Goal: Task Accomplishment & Management: Manage account settings

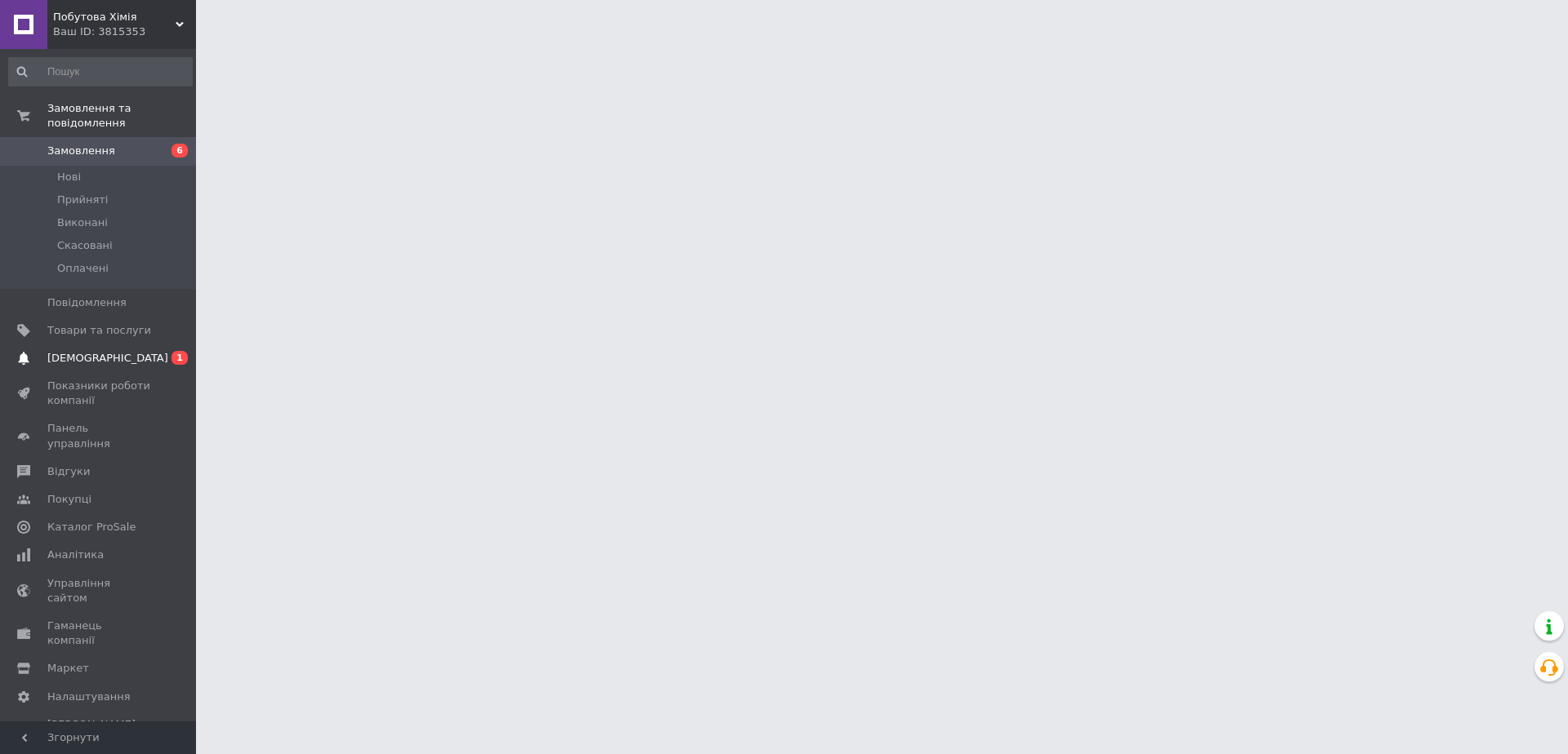
click at [83, 351] on span "[DEMOGRAPHIC_DATA]" at bounding box center [107, 358] width 121 height 14
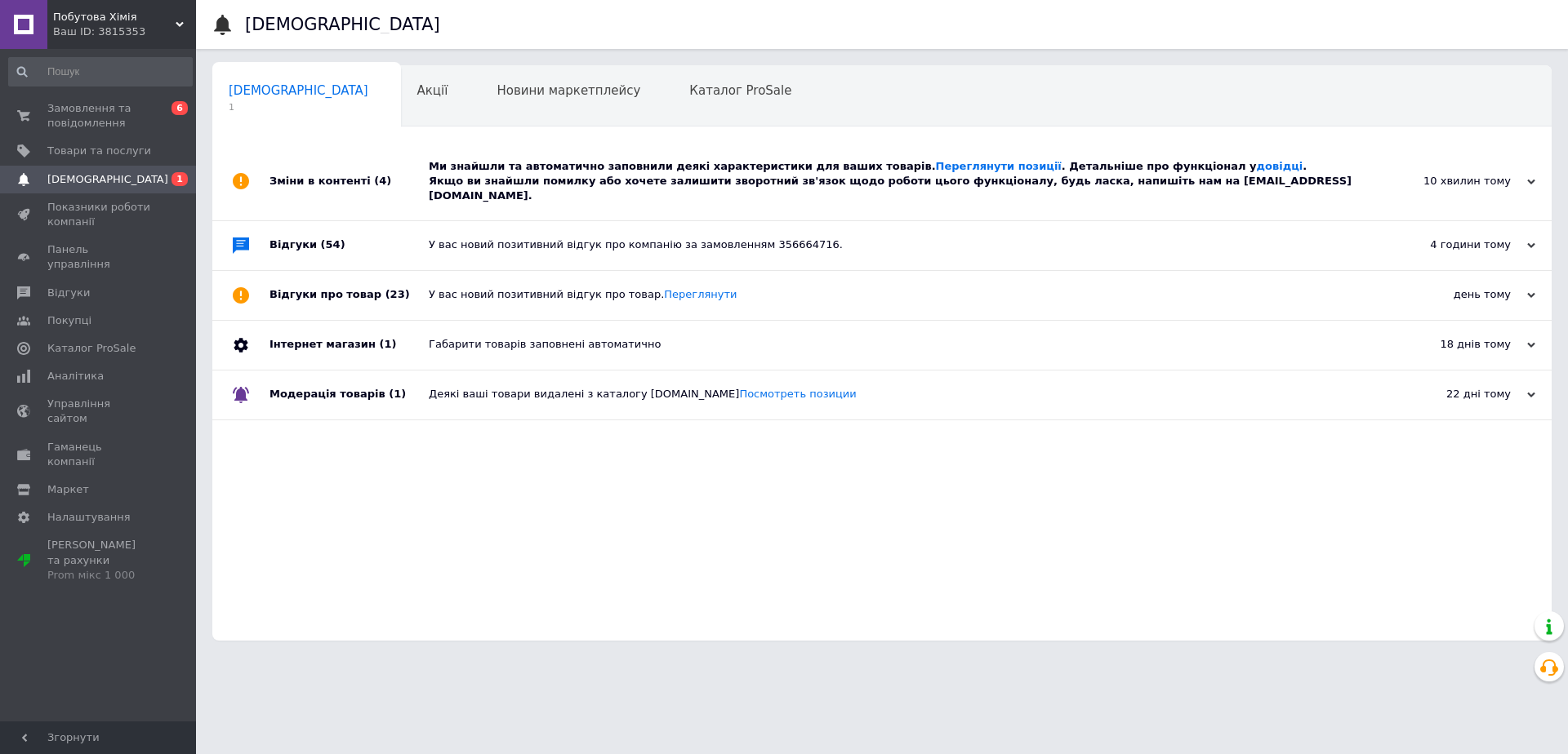
click at [584, 178] on div "Ми знайшли та автоматично заповнили деякі характеристики для ваших товарів. Пер…" at bounding box center [900, 181] width 943 height 45
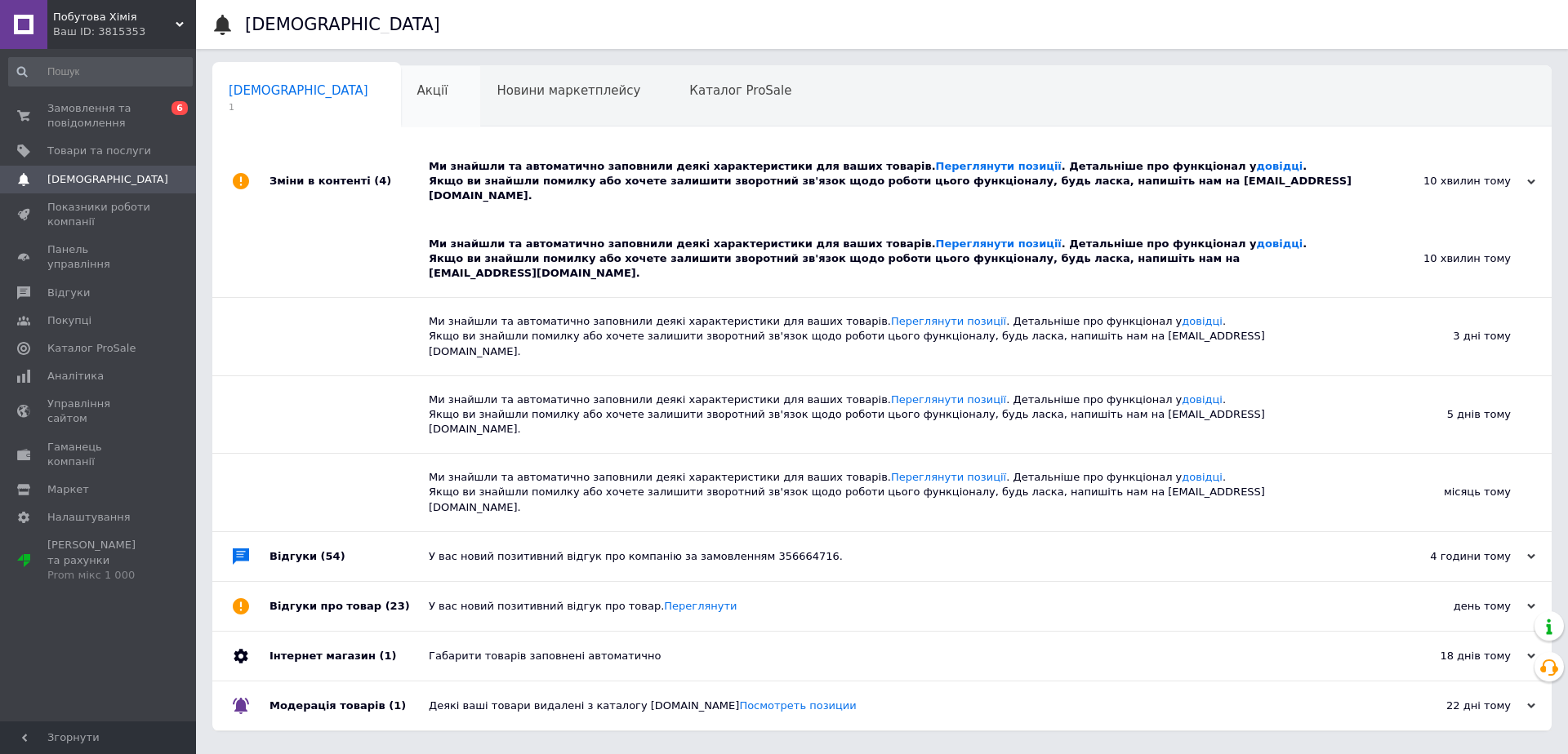
click at [417, 93] on span "Акції" at bounding box center [433, 90] width 31 height 14
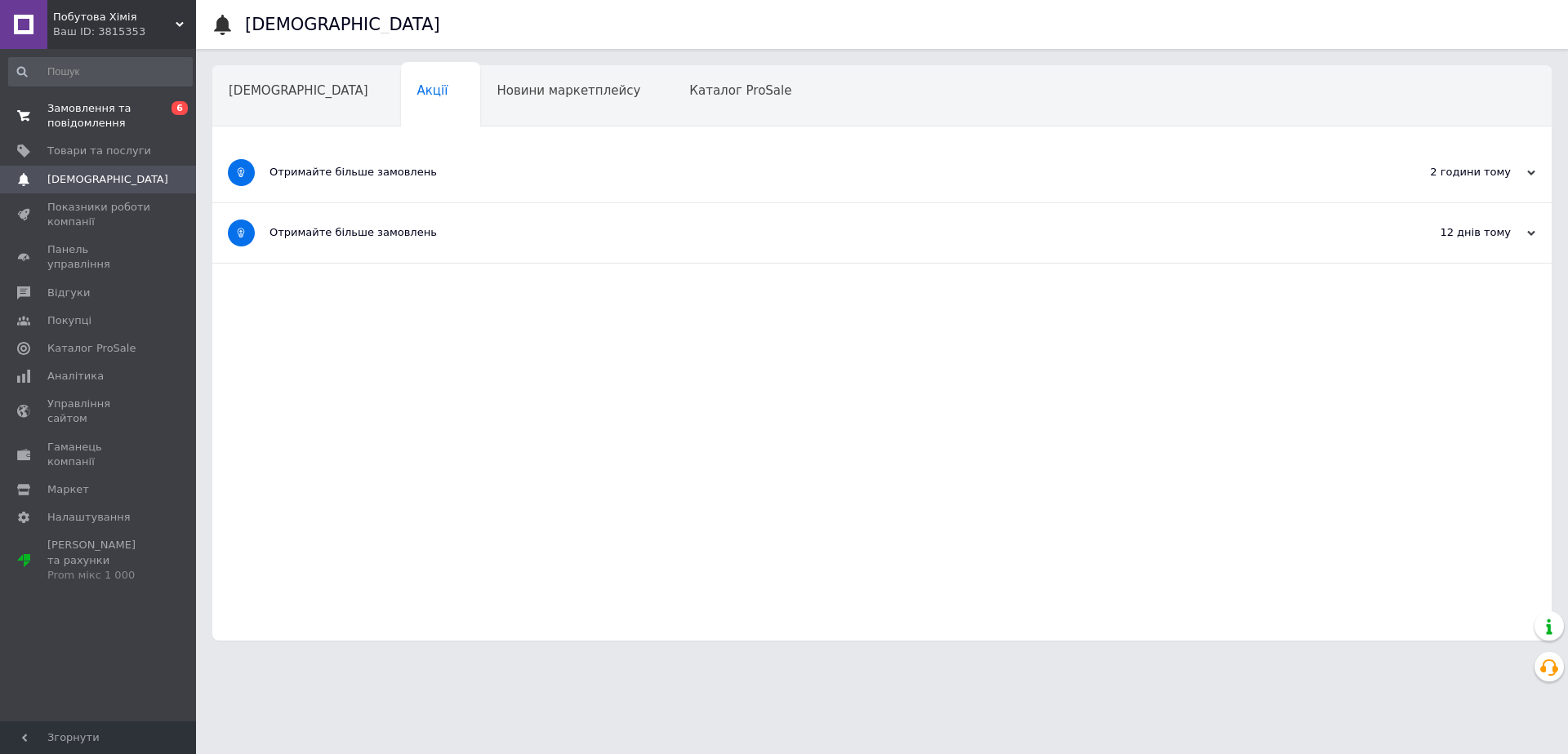
click at [99, 106] on span "Замовлення та повідомлення" at bounding box center [99, 116] width 104 height 30
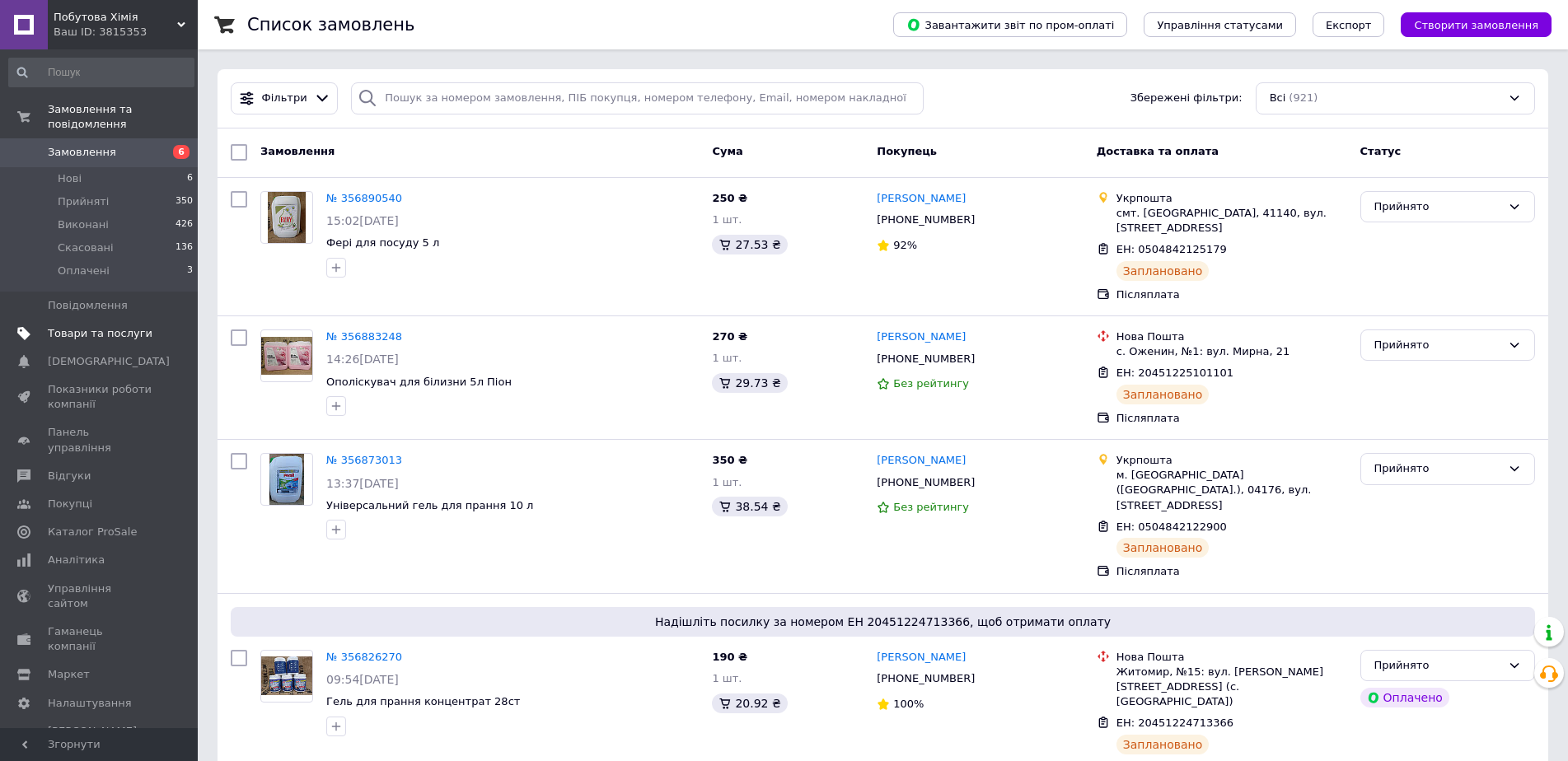
click at [116, 326] on span "Товари та послуги" at bounding box center [100, 333] width 105 height 15
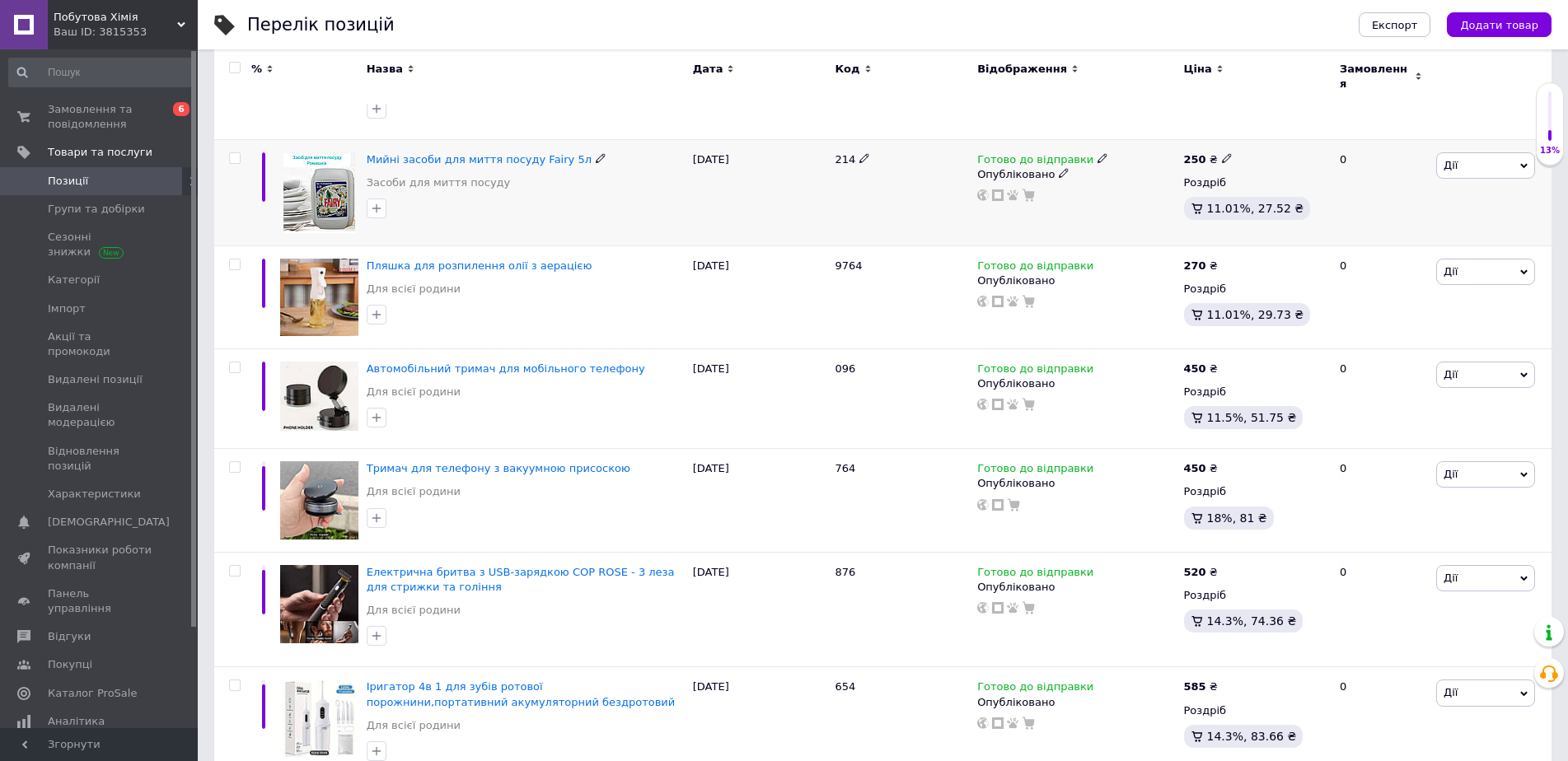
scroll to position [165, 0]
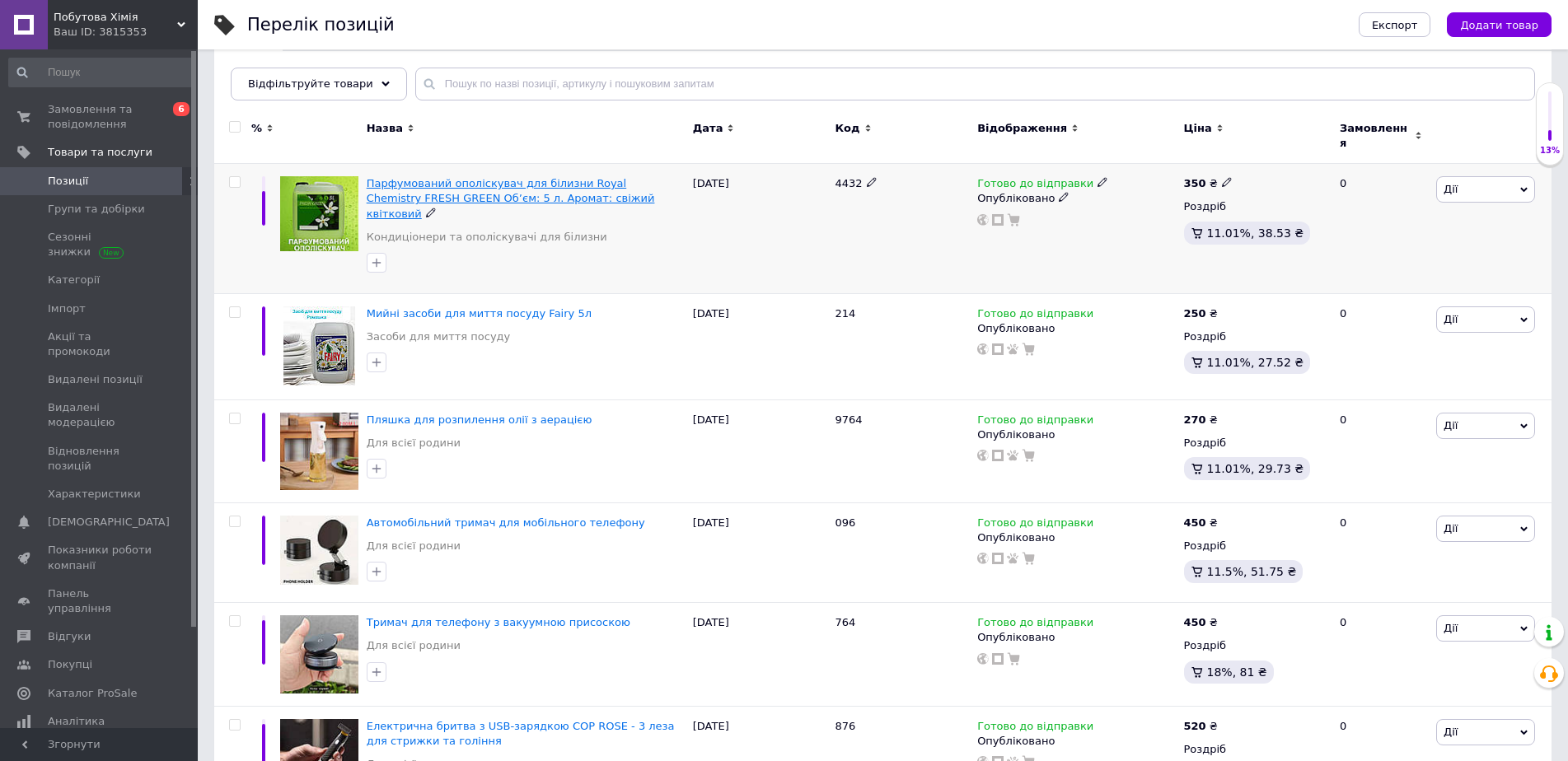
click at [498, 178] on span "Парфумований ополіскувач для білизни Royal Chemistry FRESH GREEN Обʼєм: 5 л. Ар…" at bounding box center [511, 198] width 289 height 42
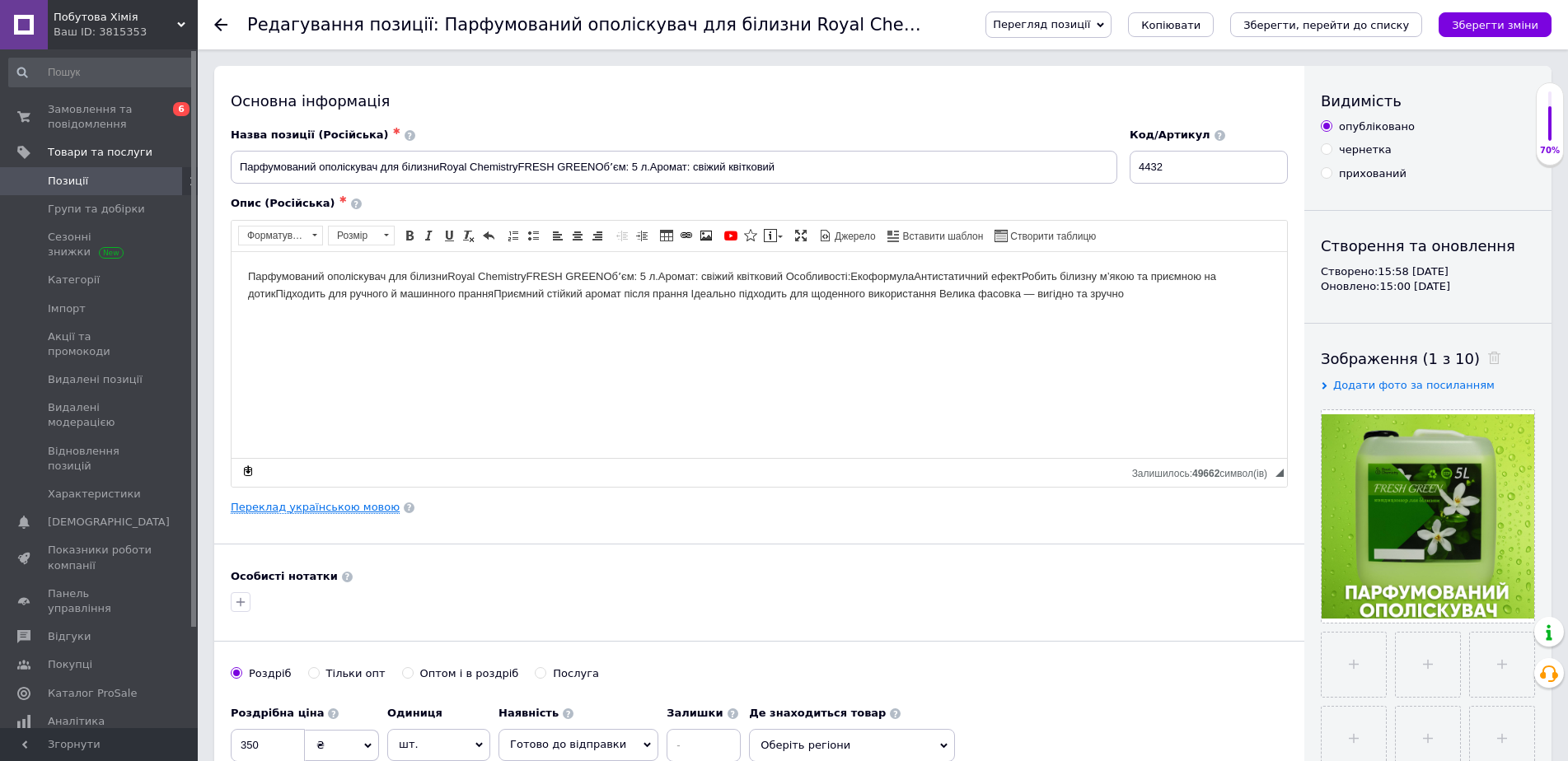
click at [323, 506] on link "Переклад українською мовою" at bounding box center [315, 507] width 169 height 14
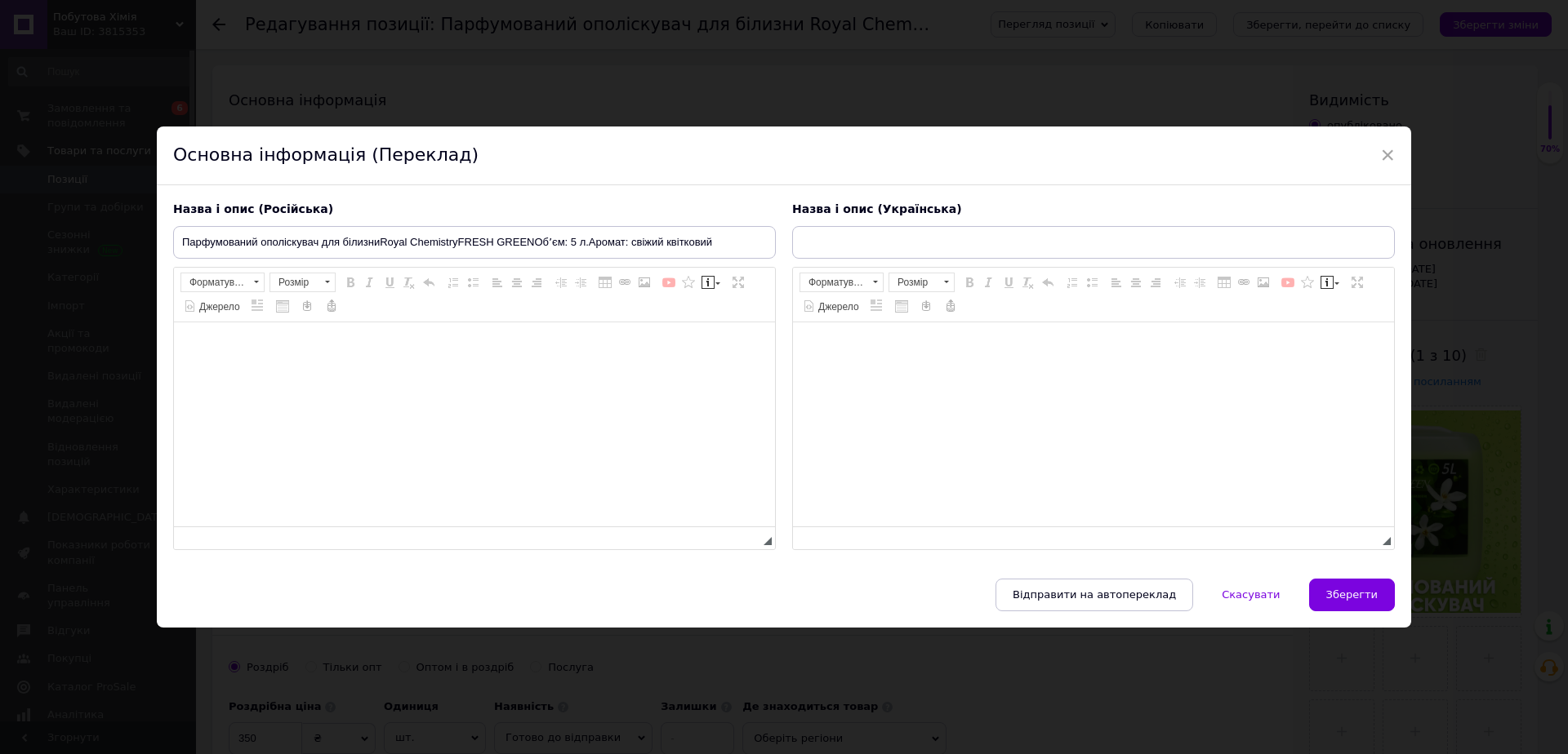
type input "Парфумований ополіскувач для білизниRoyal ChemistryFRESH GREENОбʼєм: 5 л.Аромат…"
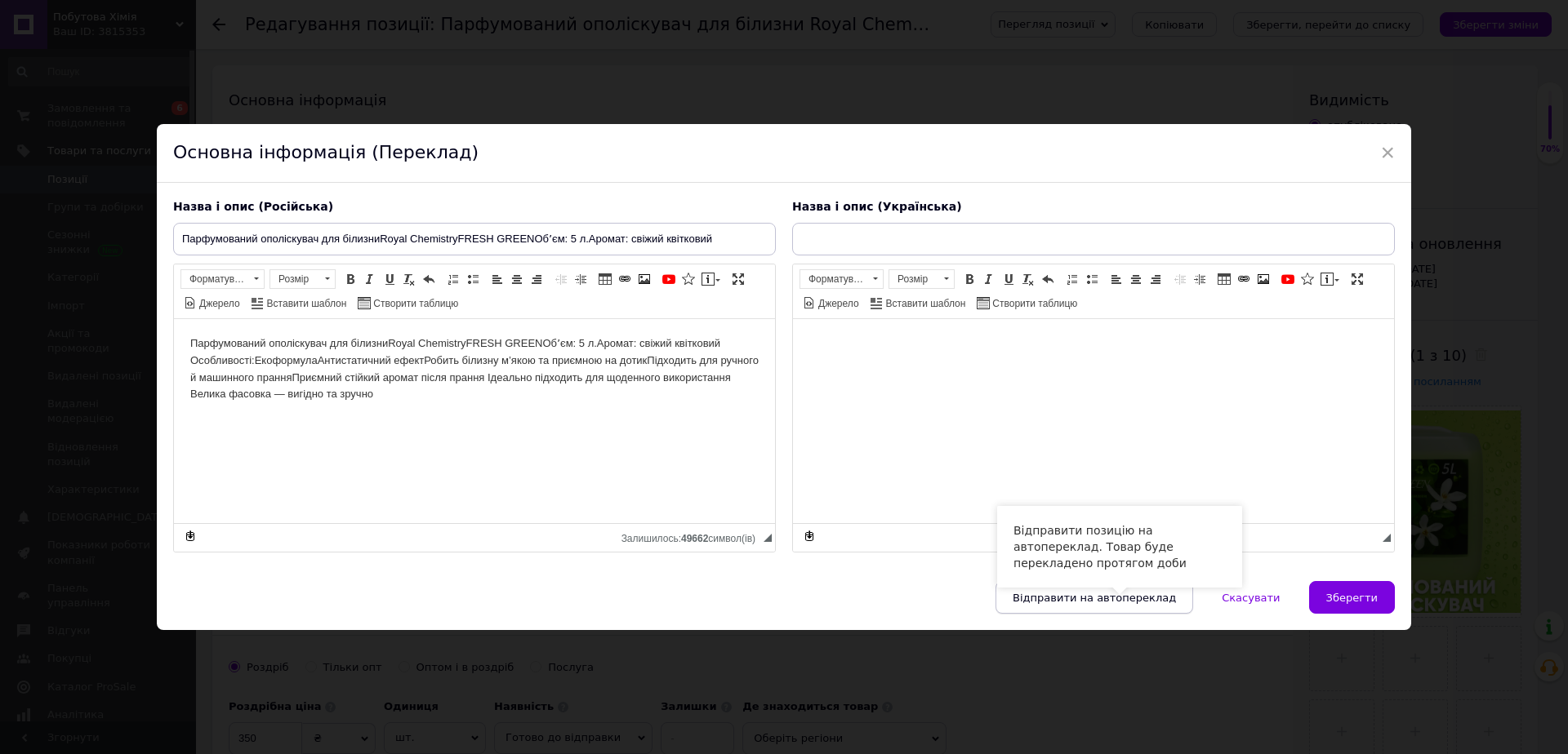
click at [1089, 597] on span "Відправити на автопереклад" at bounding box center [1094, 598] width 163 height 12
type input "Парфумований ополіскувач для білизниRoyal ChemistryFRESH GREENОбʼєм: 5 л.Аромат…"
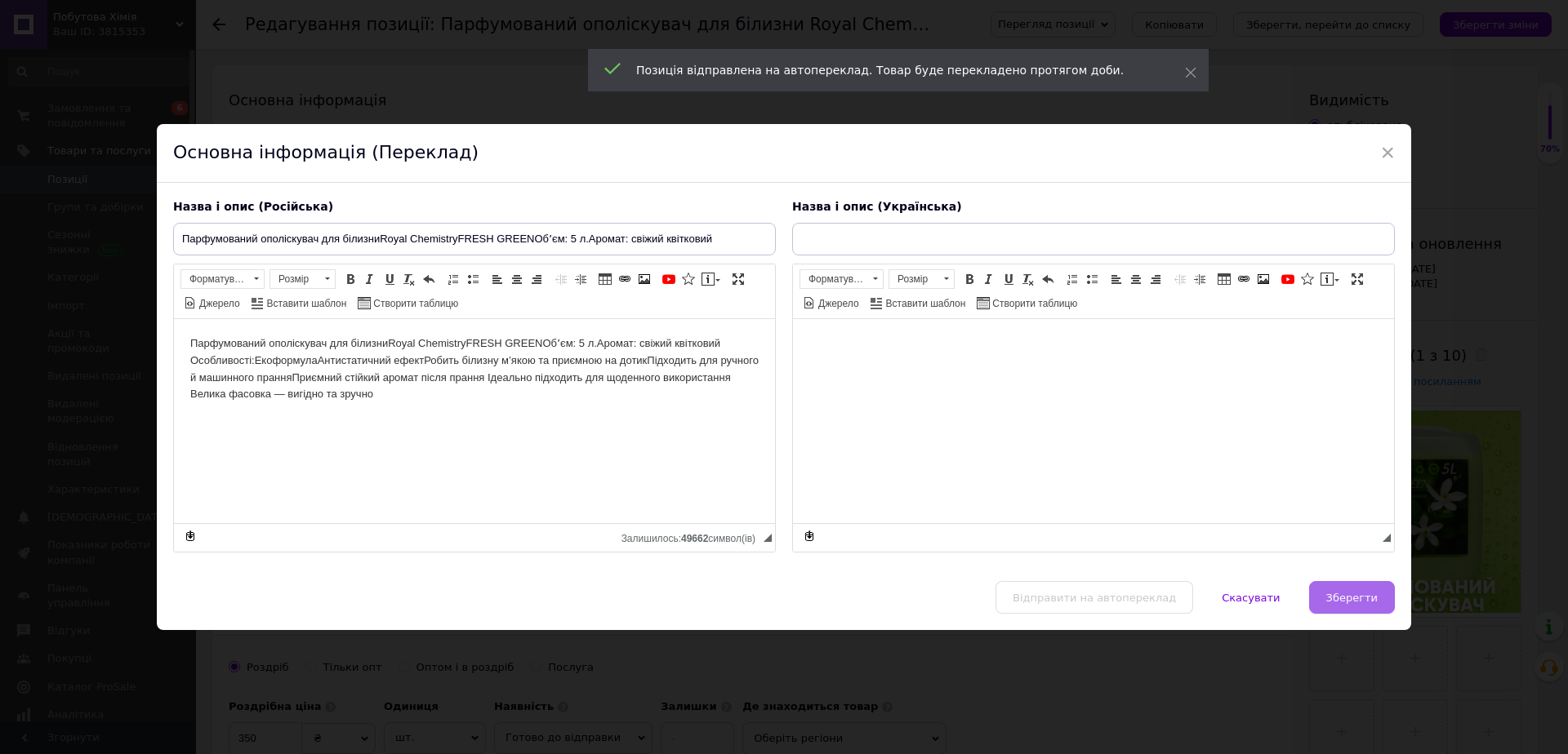
click at [1347, 599] on span "Зберегти" at bounding box center [1352, 598] width 52 height 12
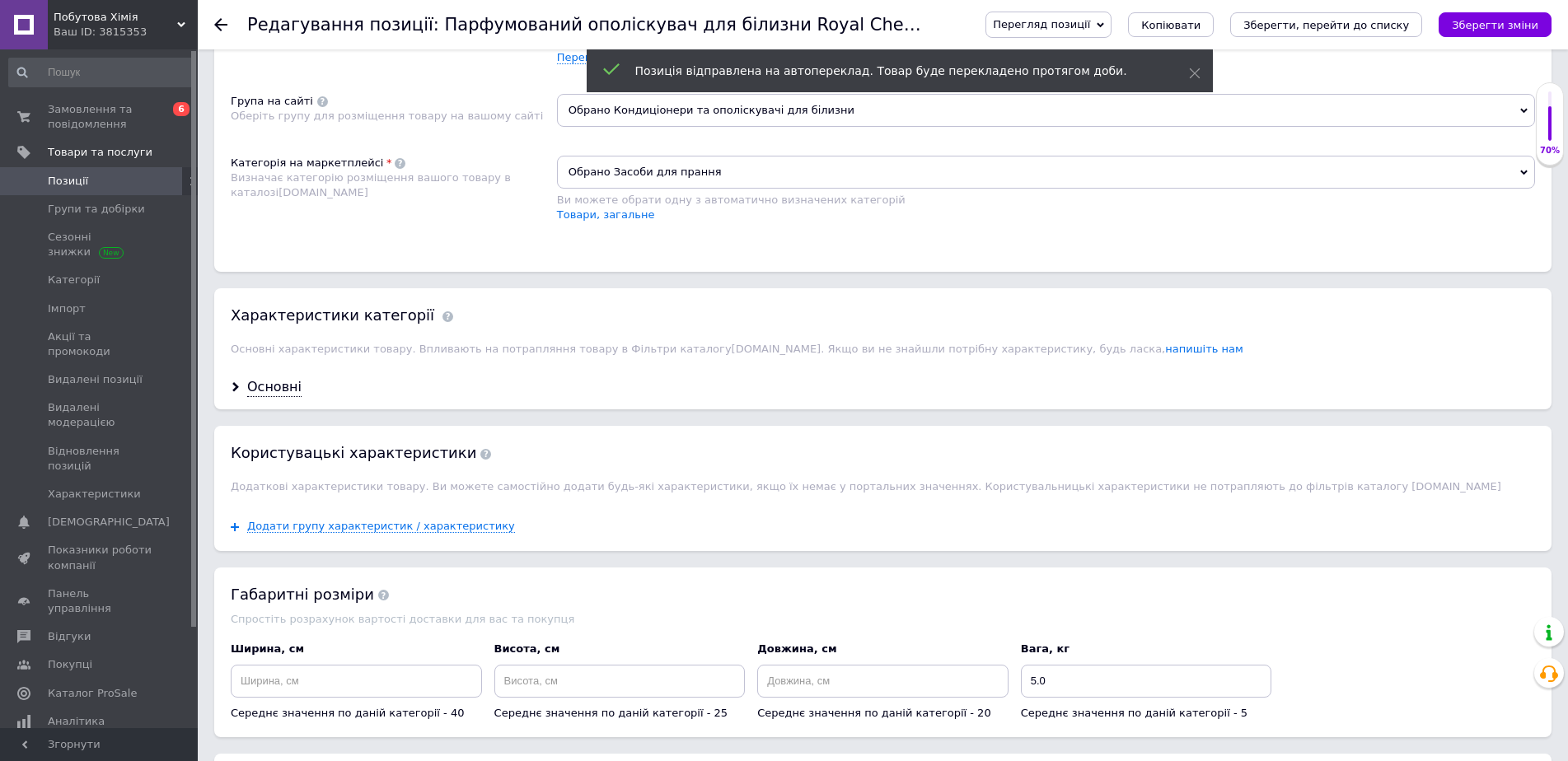
scroll to position [989, 0]
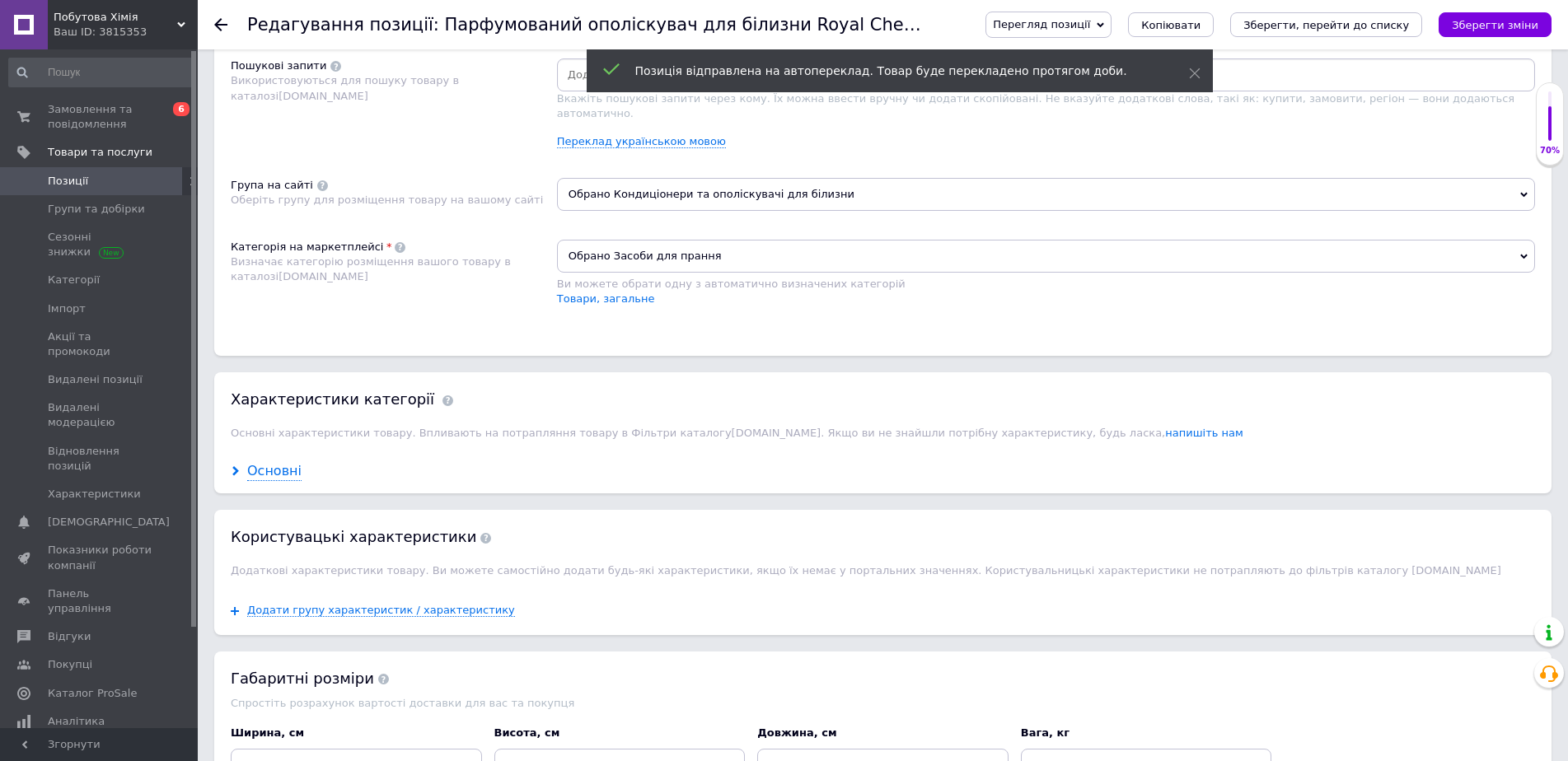
click at [267, 462] on div "Основні" at bounding box center [274, 472] width 54 height 19
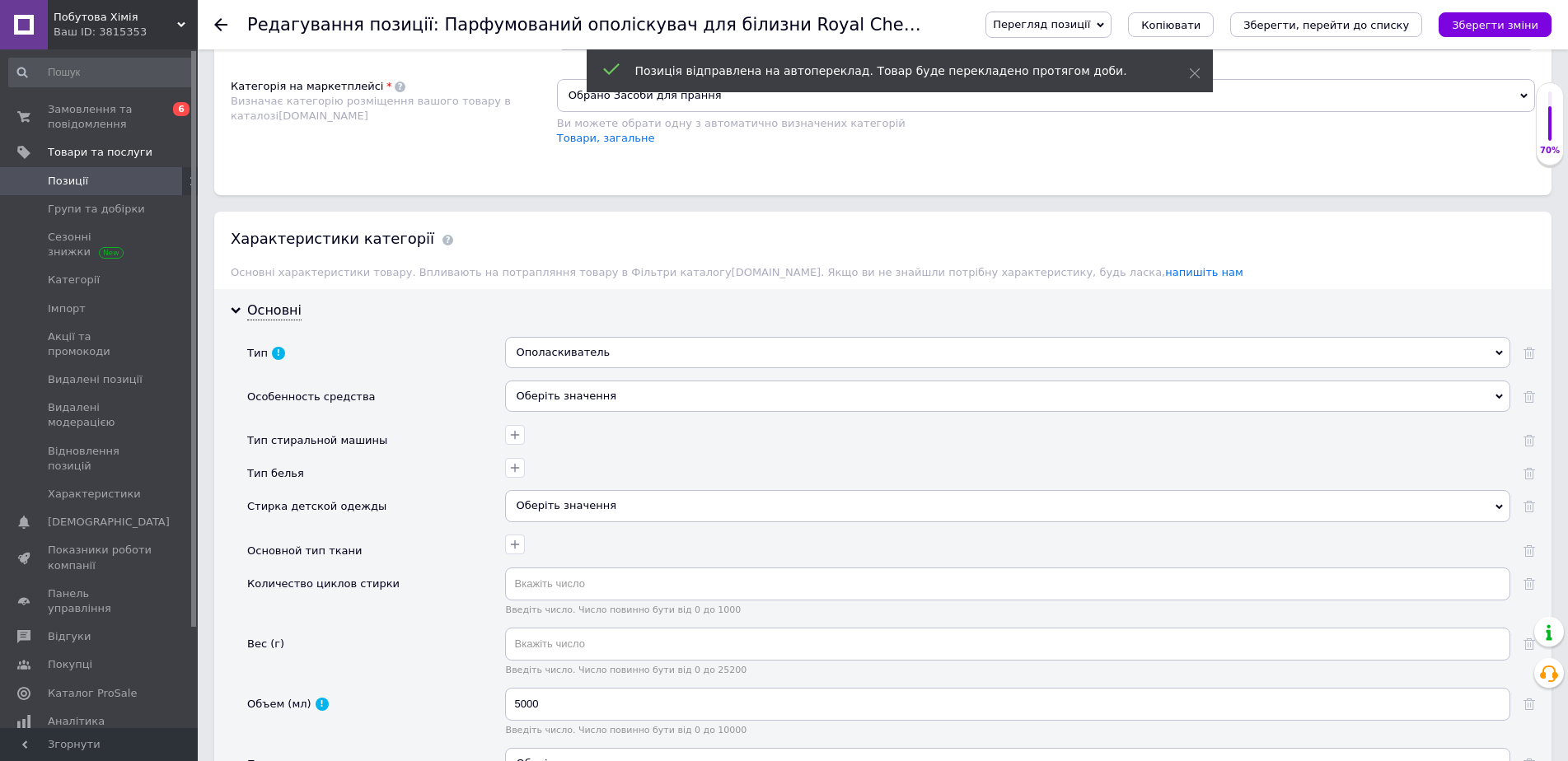
scroll to position [1153, 0]
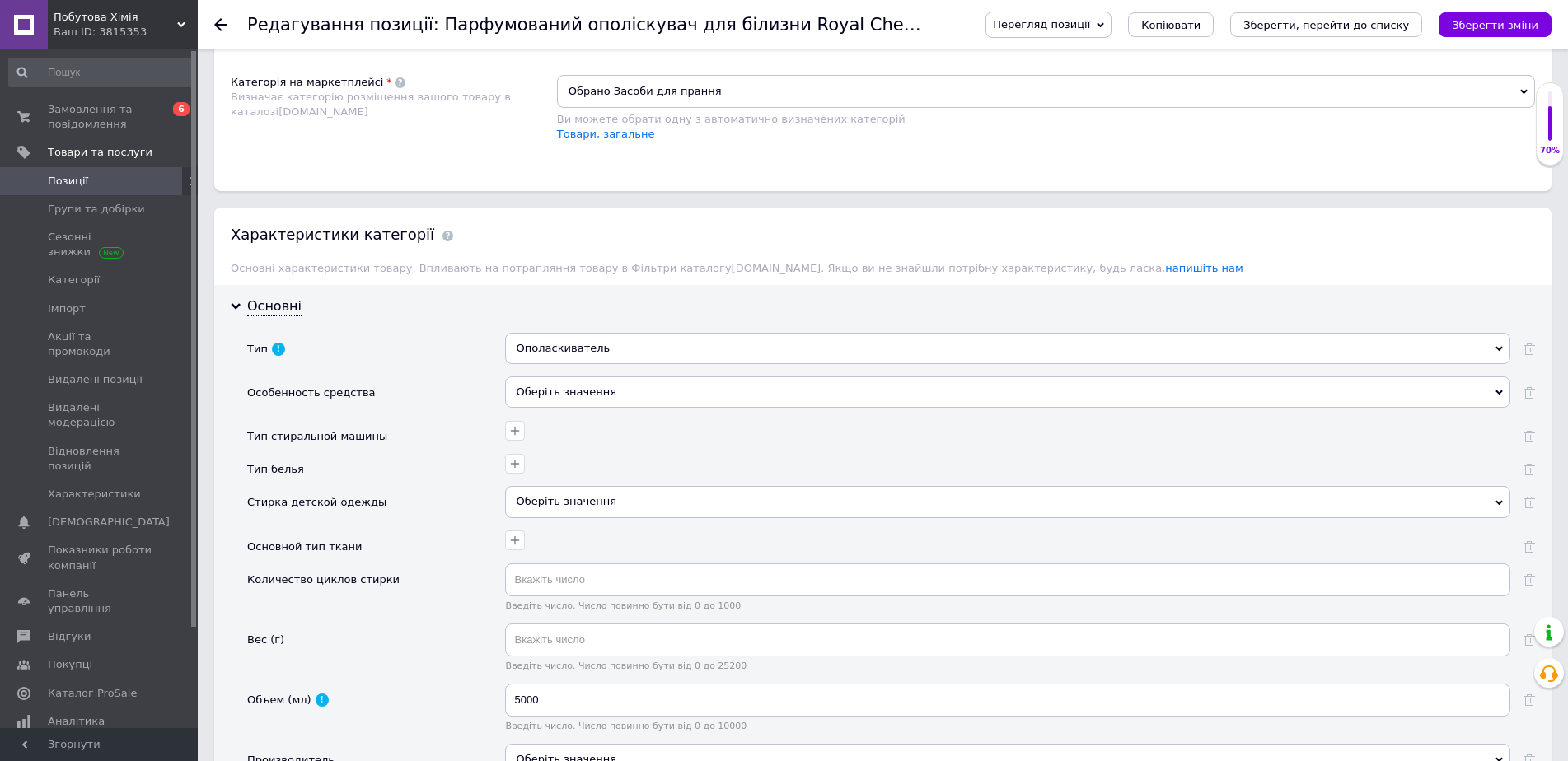
click at [606, 380] on div "Оберіть значення" at bounding box center [1008, 392] width 1005 height 31
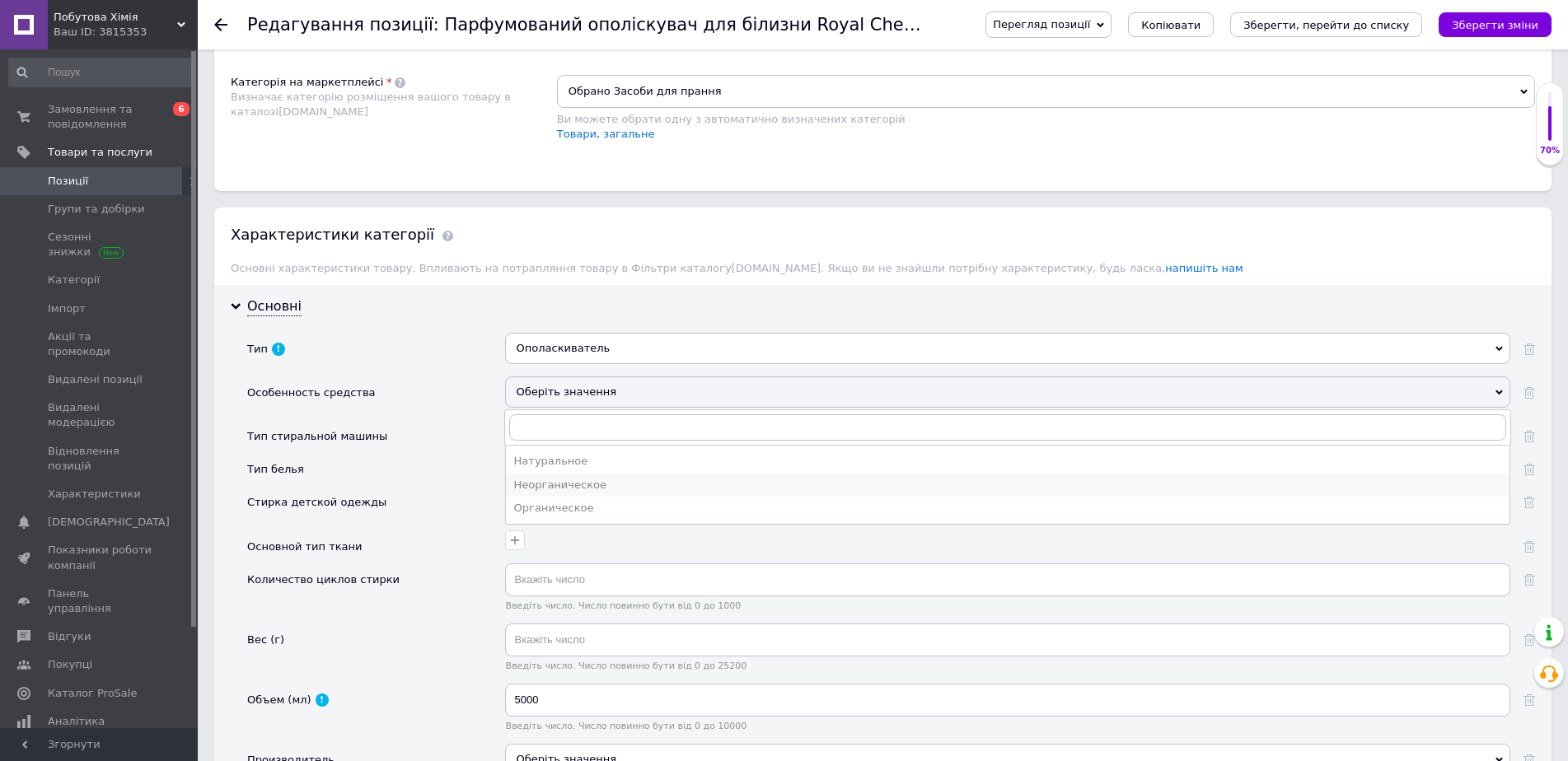
click at [576, 478] on div "Неорганическое" at bounding box center [1007, 485] width 987 height 15
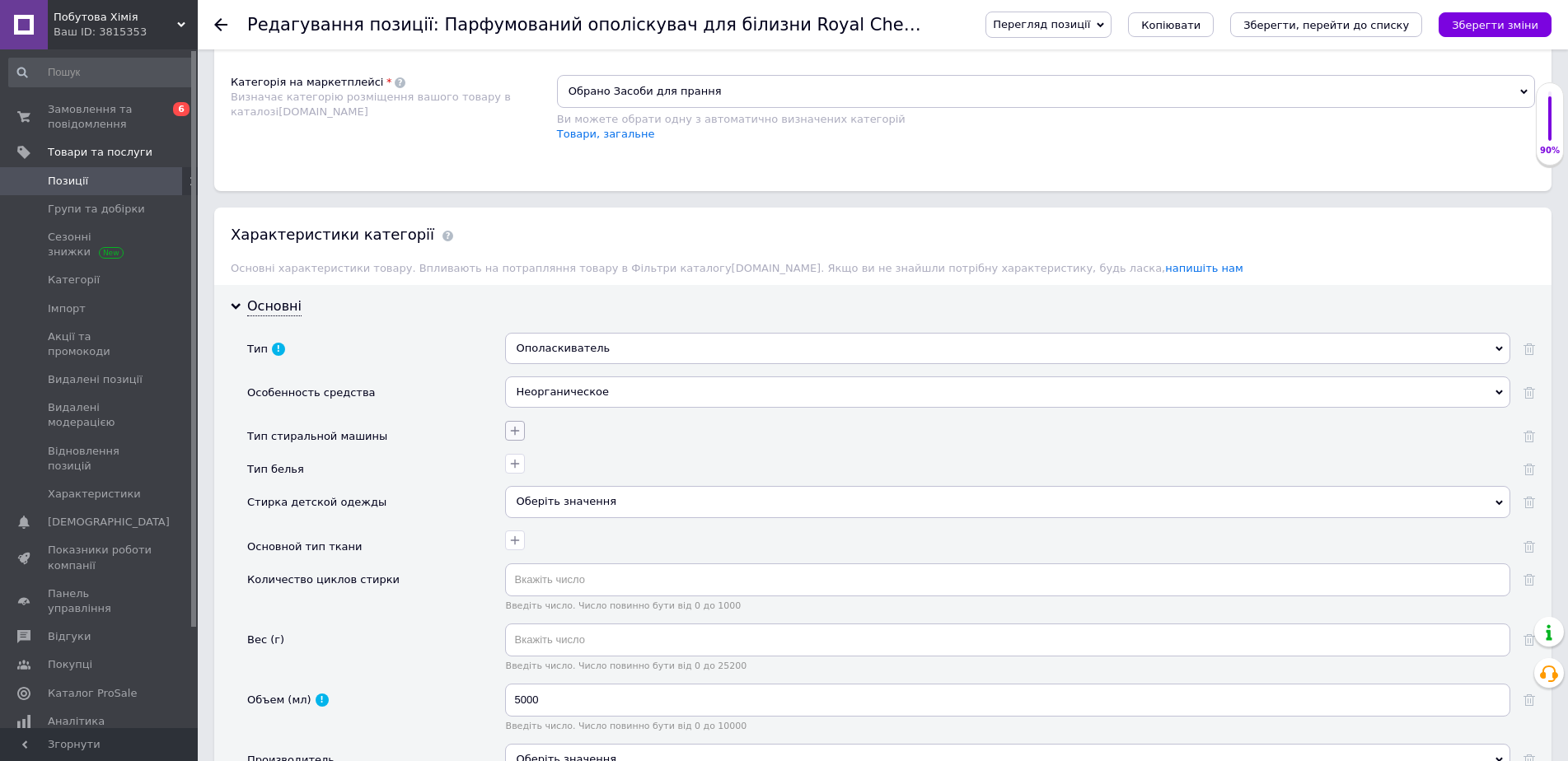
click at [517, 424] on icon "button" at bounding box center [515, 431] width 14 height 14
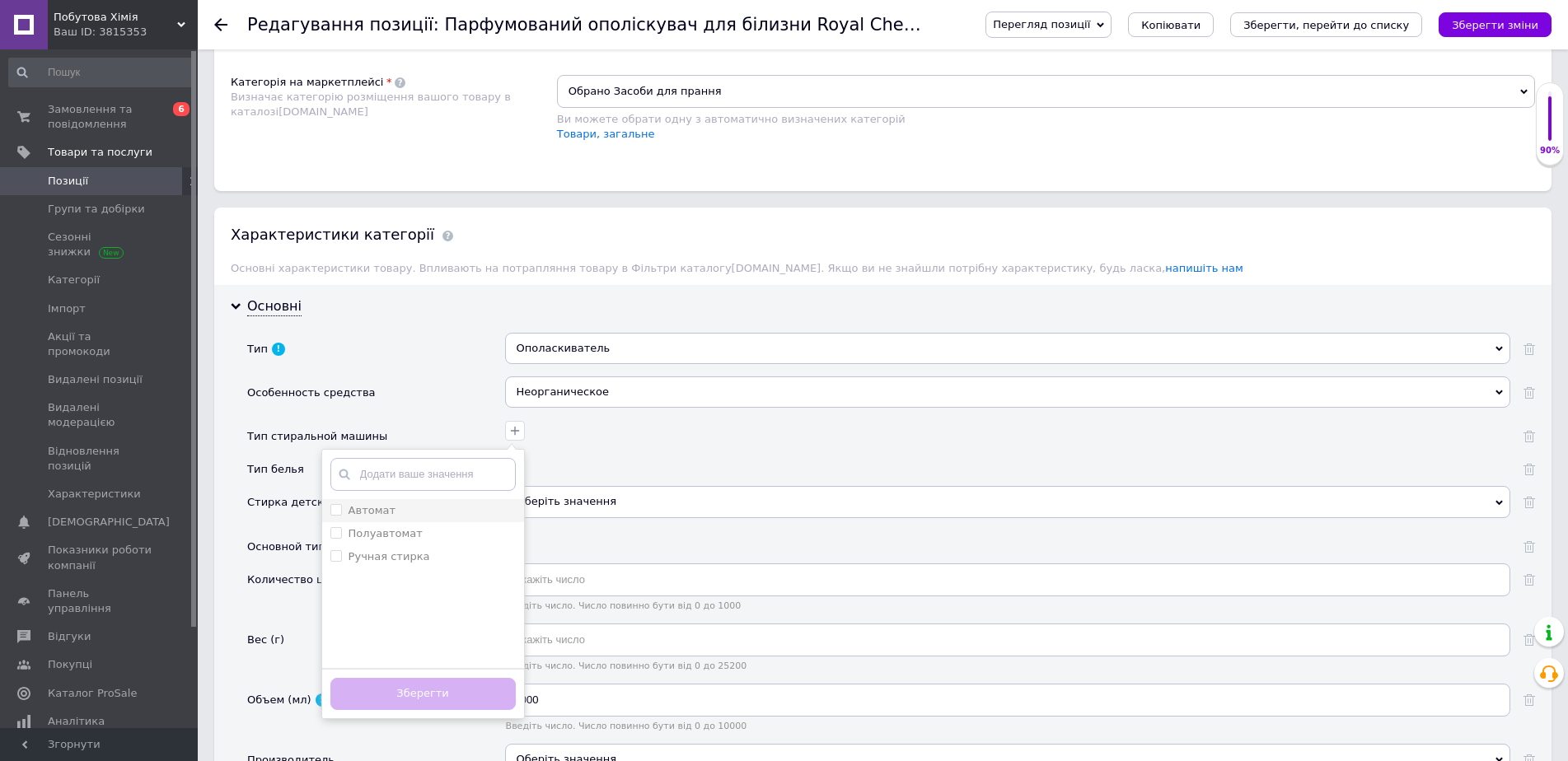
click at [389, 503] on div "Автомат" at bounding box center [422, 510] width 185 height 15
type input "Парфумований ополіскувач для білизниRoyal ChemistryFRESH GREENОбʼєм: 5 л.Аромат…"
checkbox input "true"
click at [404, 528] on label "Полуавтомат" at bounding box center [385, 533] width 75 height 13
type input "Парфумований ополіскувач для білизниRoyal ChemistryFRESH GREENОбʼєм: 5 л.Аромат…"
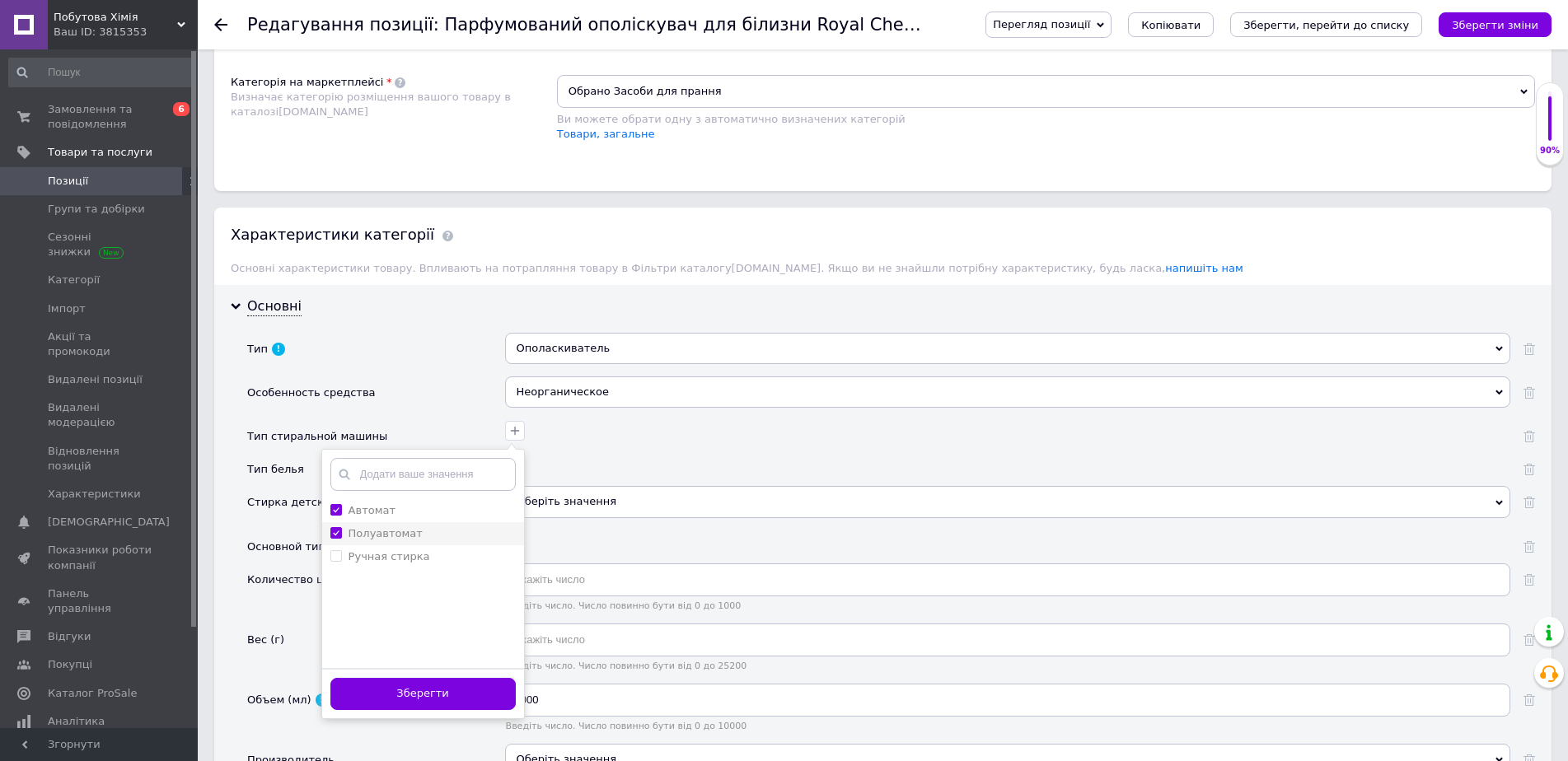
checkbox input "true"
click at [427, 550] on div "Ручная стирка" at bounding box center [422, 557] width 185 height 15
type input "Парфумований ополіскувач для білизниRoyal ChemistryFRESH GREENОбʼєм: 5 л.Аромат…"
checkbox стирка "true"
click at [442, 678] on button "Зберегти" at bounding box center [422, 693] width 185 height 32
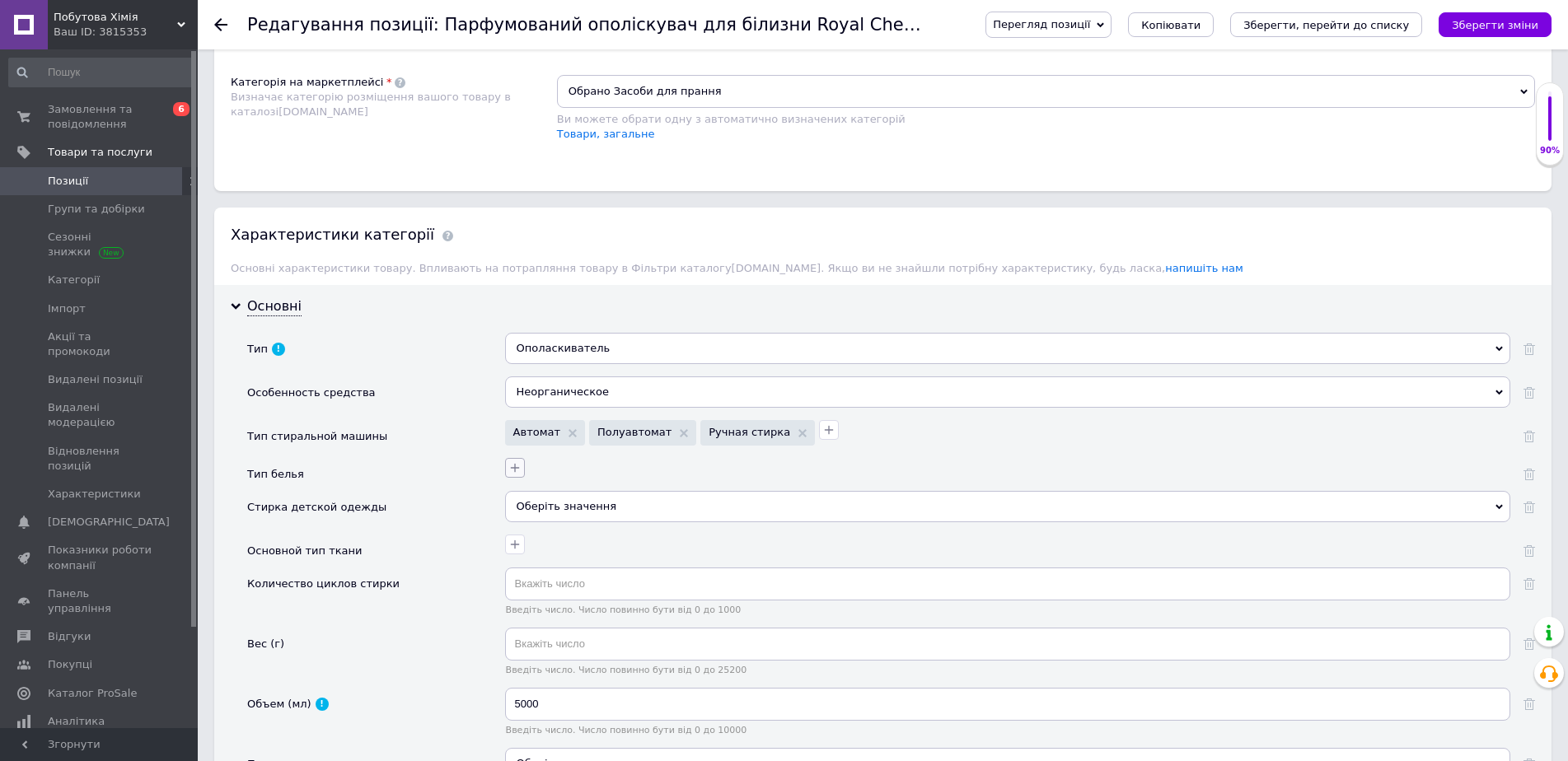
click at [511, 464] on icon "button" at bounding box center [514, 468] width 9 height 9
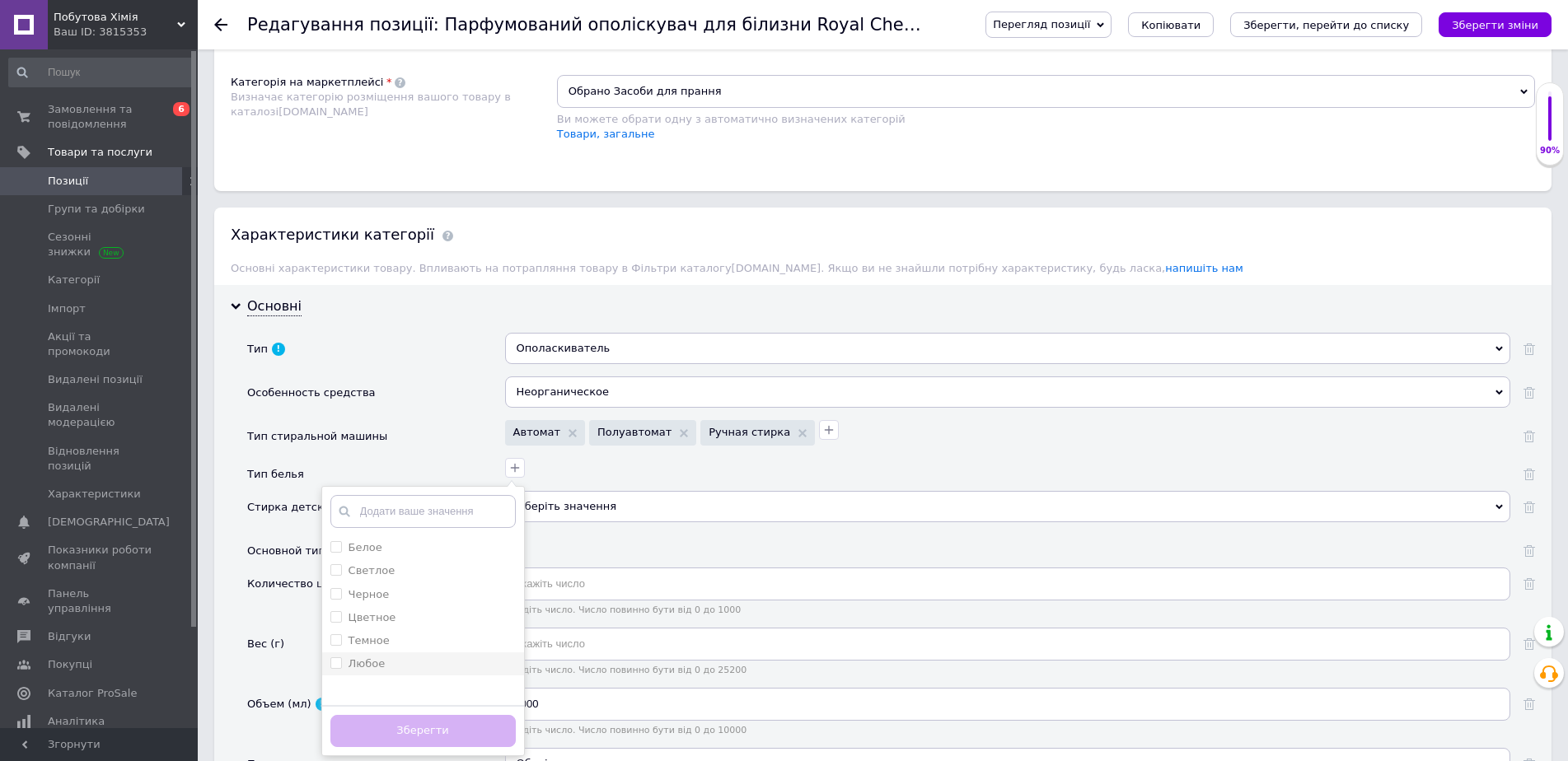
click at [385, 656] on div "Любое" at bounding box center [422, 663] width 185 height 15
type input "Парфумований ополіскувач для білизниRoyal ChemistryFRESH GREENОбʼєм: 5 л.Аромат…"
checkbox input "true"
click at [430, 725] on button "Зберегти" at bounding box center [422, 731] width 185 height 32
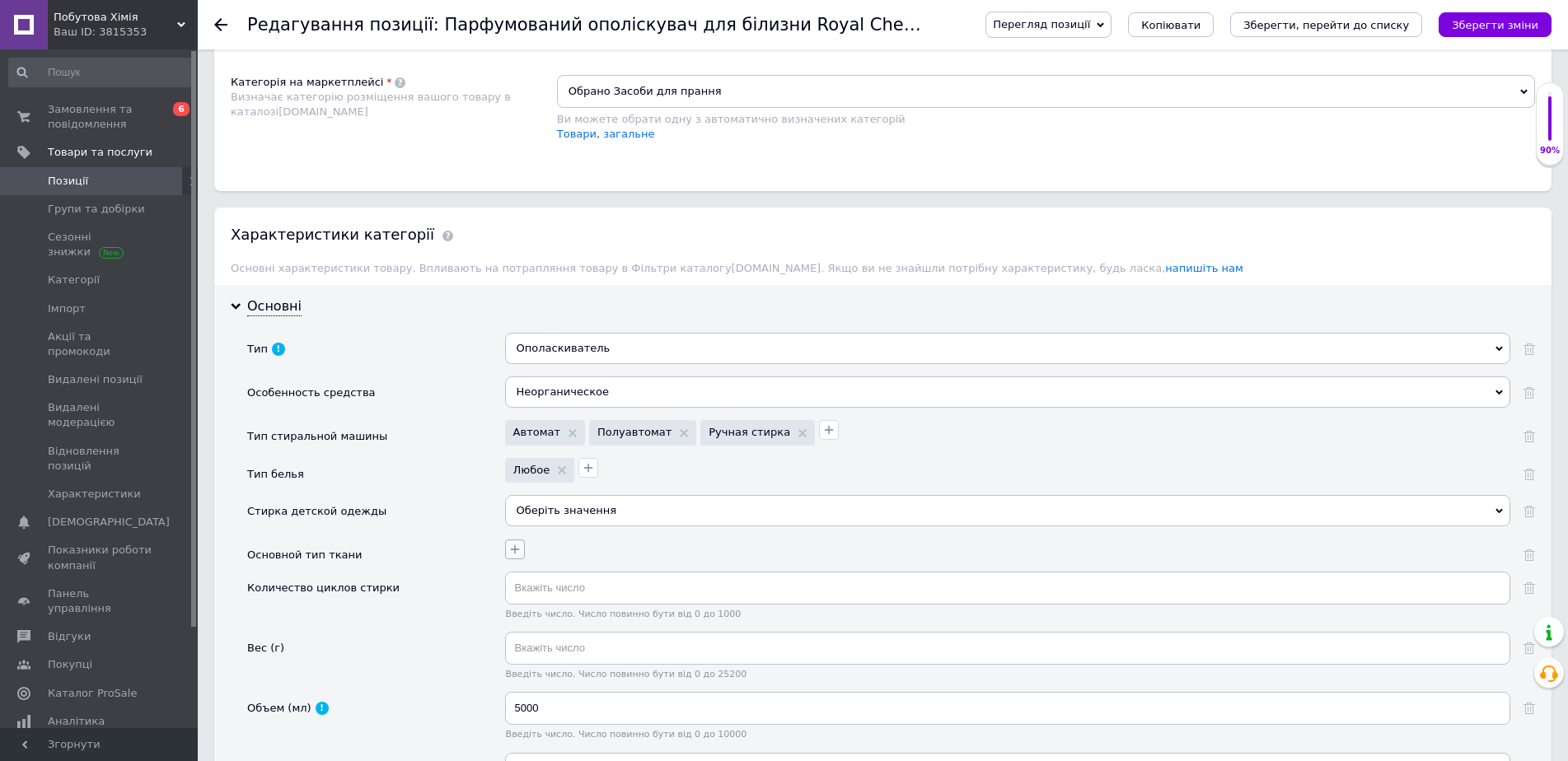
click at [511, 543] on icon "button" at bounding box center [515, 550] width 14 height 14
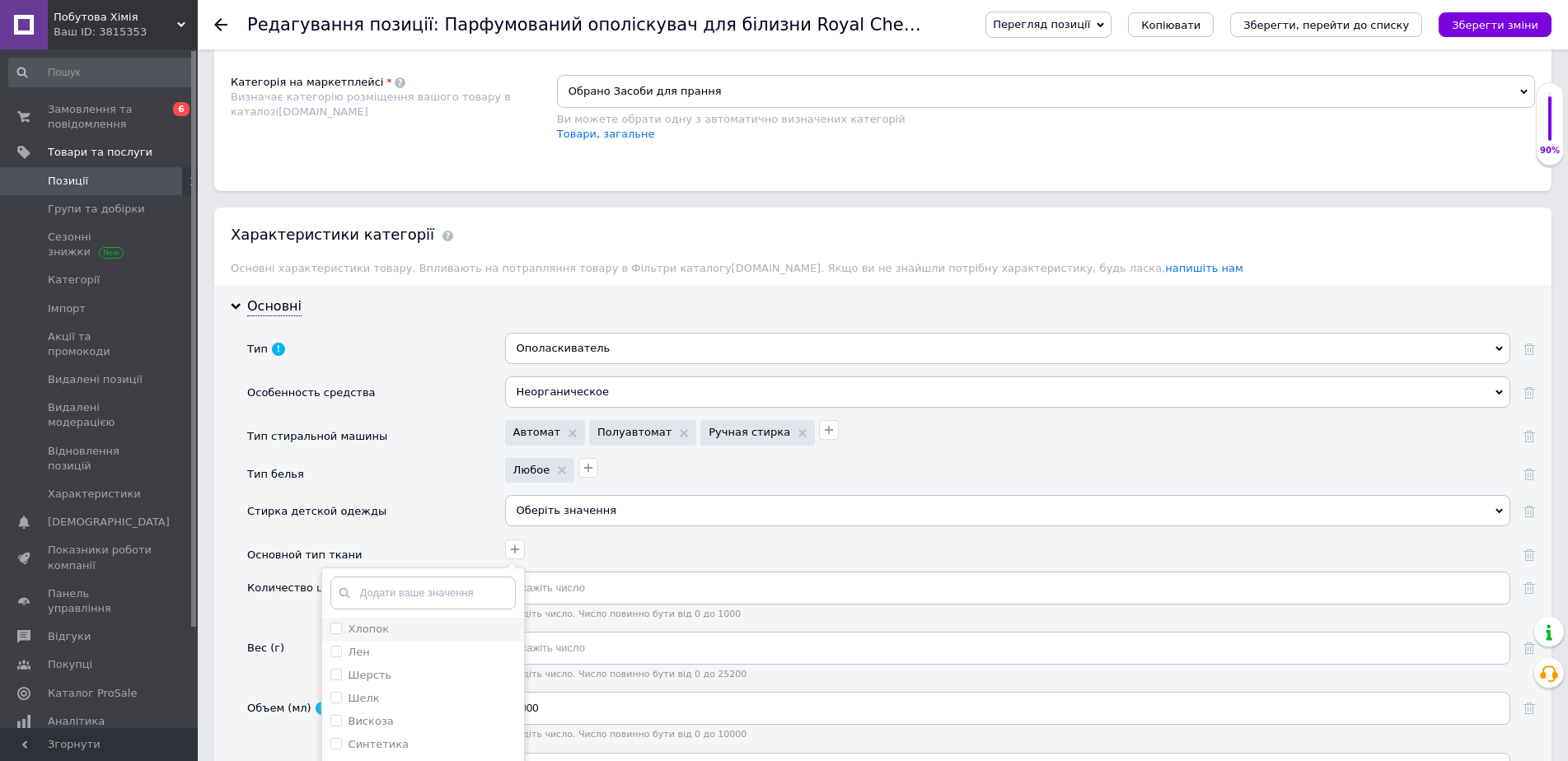
scroll to position [31, 0]
click at [439, 731] on label "Для всех типов ткани" at bounding box center [411, 737] width 124 height 13
type input "Парфумований ополіскувач для білизниRoyal ChemistryFRESH GREENОбʼєм: 5 л.Аромат…"
checkbox ткани "true"
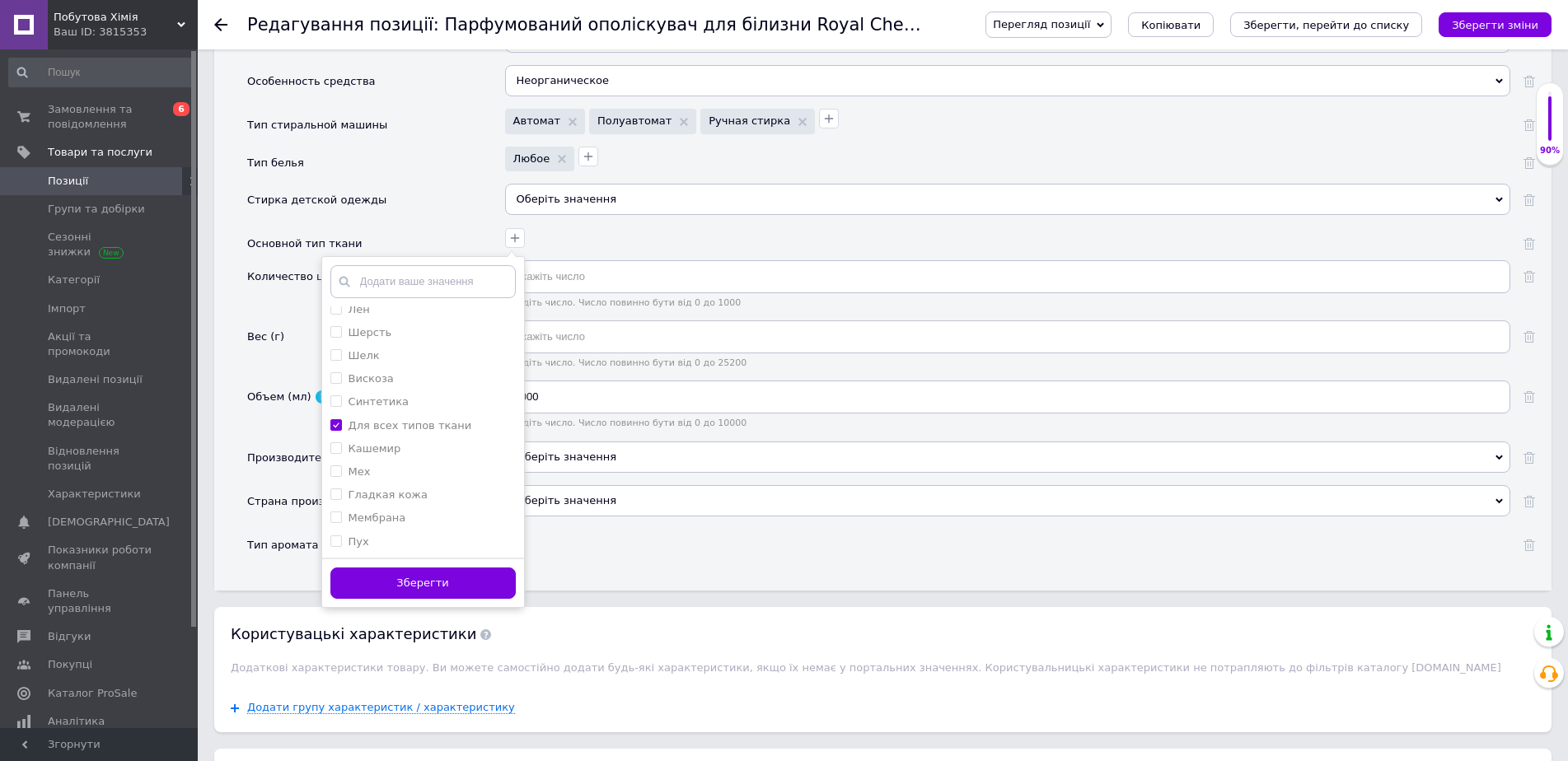
scroll to position [1483, 0]
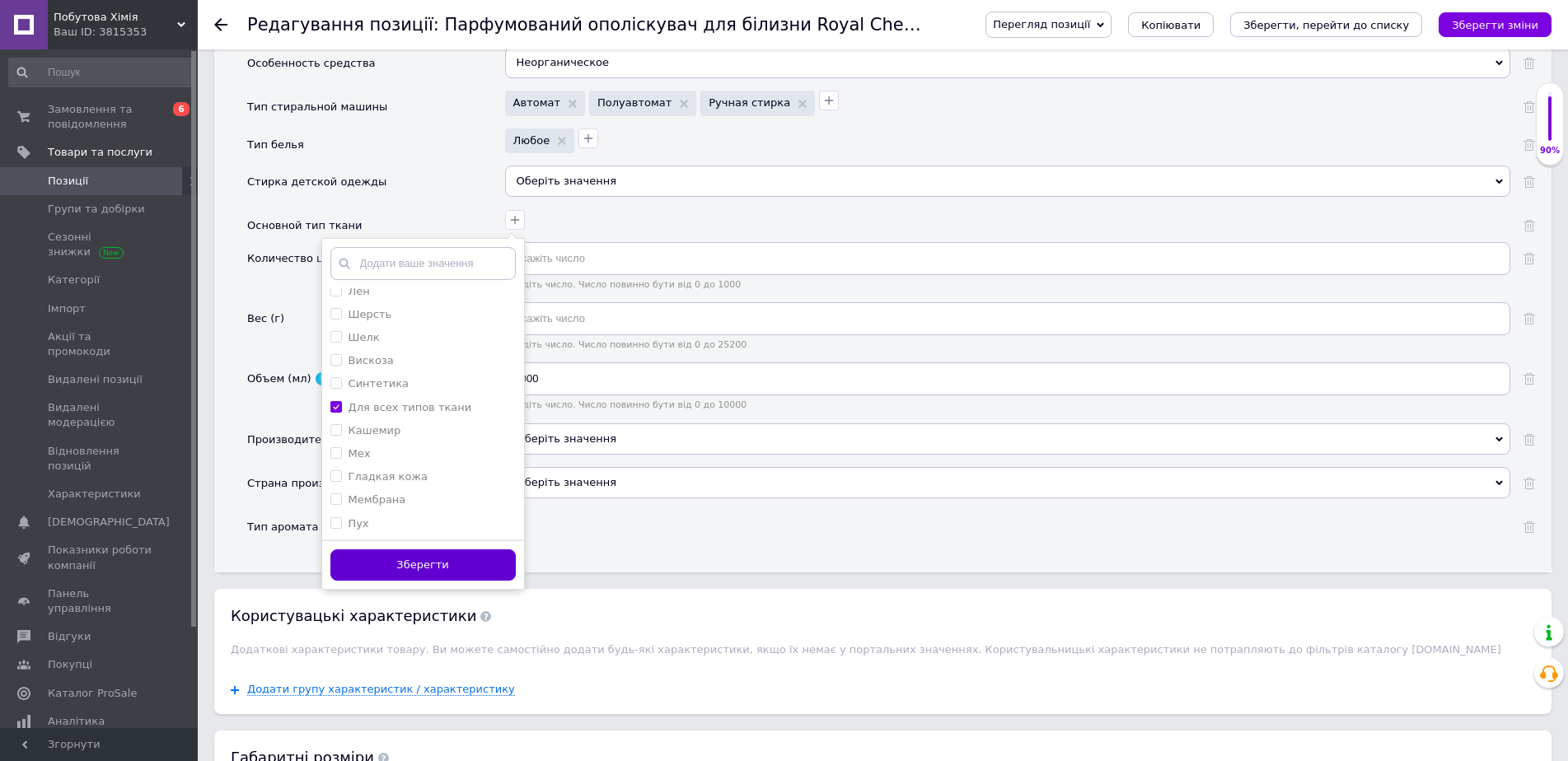
click at [430, 557] on button "Зберегти" at bounding box center [422, 565] width 185 height 32
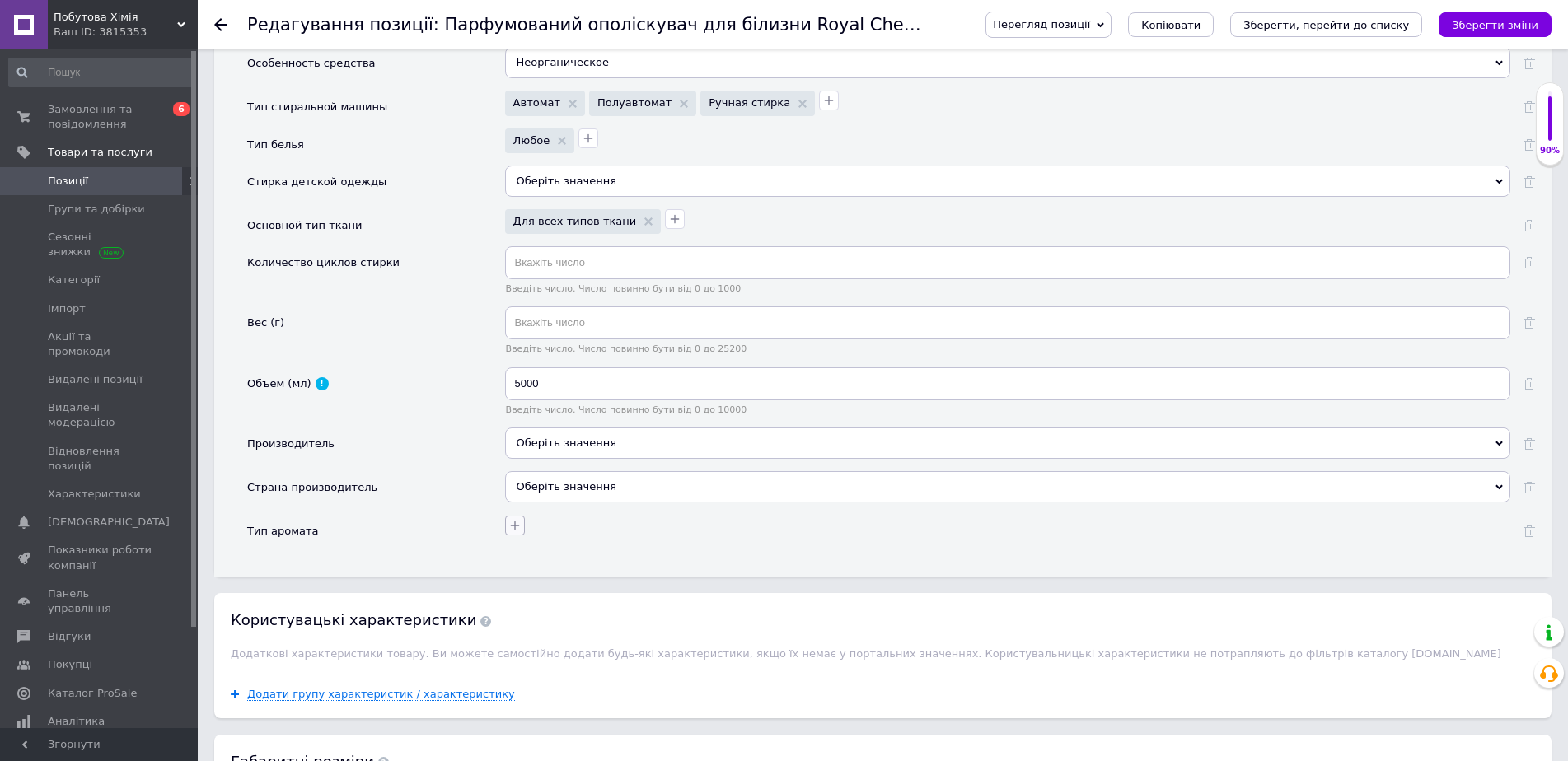
click at [511, 519] on icon "button" at bounding box center [515, 526] width 14 height 14
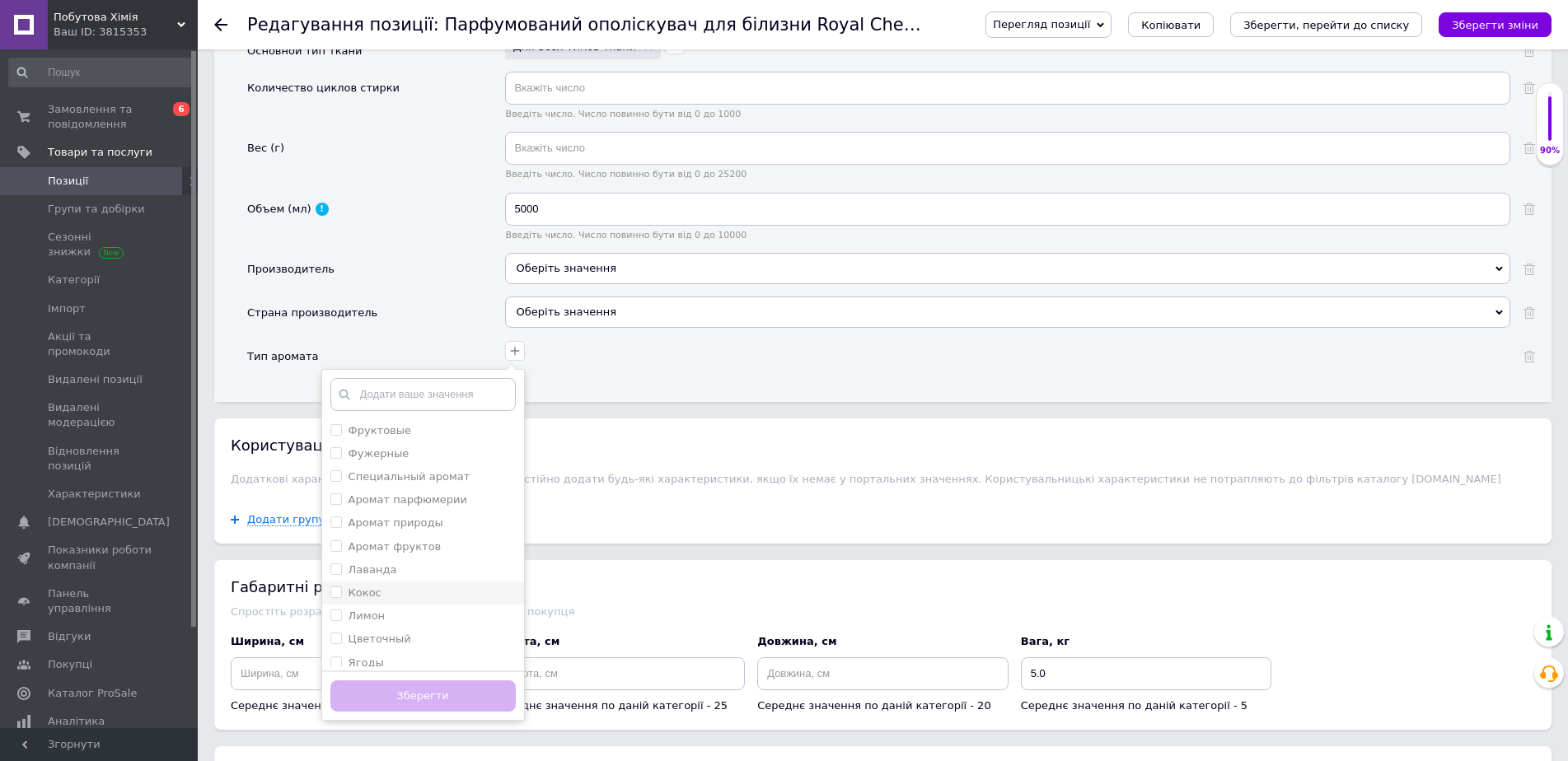
scroll to position [1812, 0]
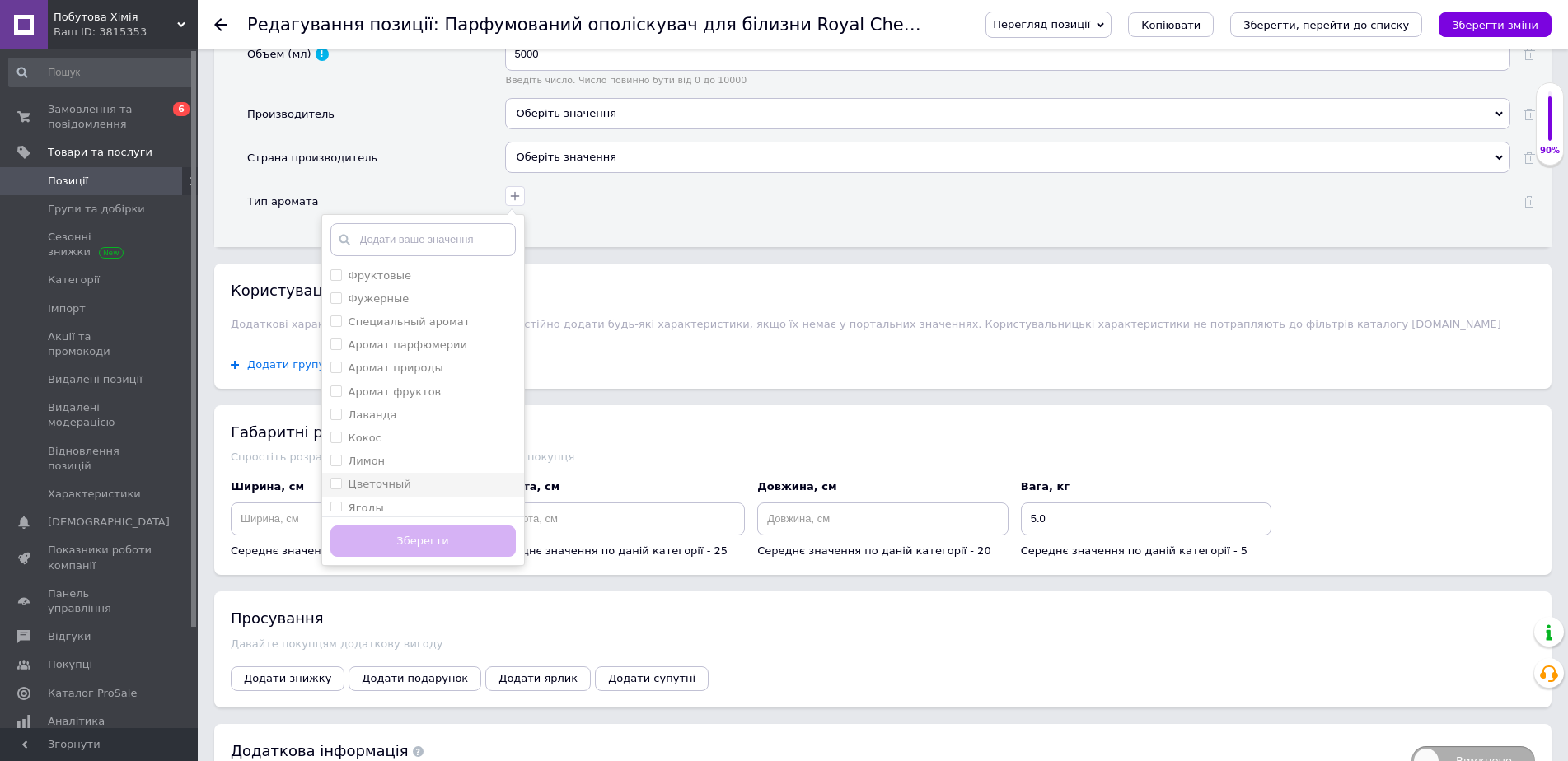
click at [414, 477] on div "Цветочный" at bounding box center [422, 484] width 185 height 15
type input "Парфумований ополіскувач для білизниRoyal ChemistryFRESH GREENОбʼєм: 5 л.Аромат…"
checkbox input "true"
click at [434, 538] on button "Зберегти" at bounding box center [422, 541] width 185 height 32
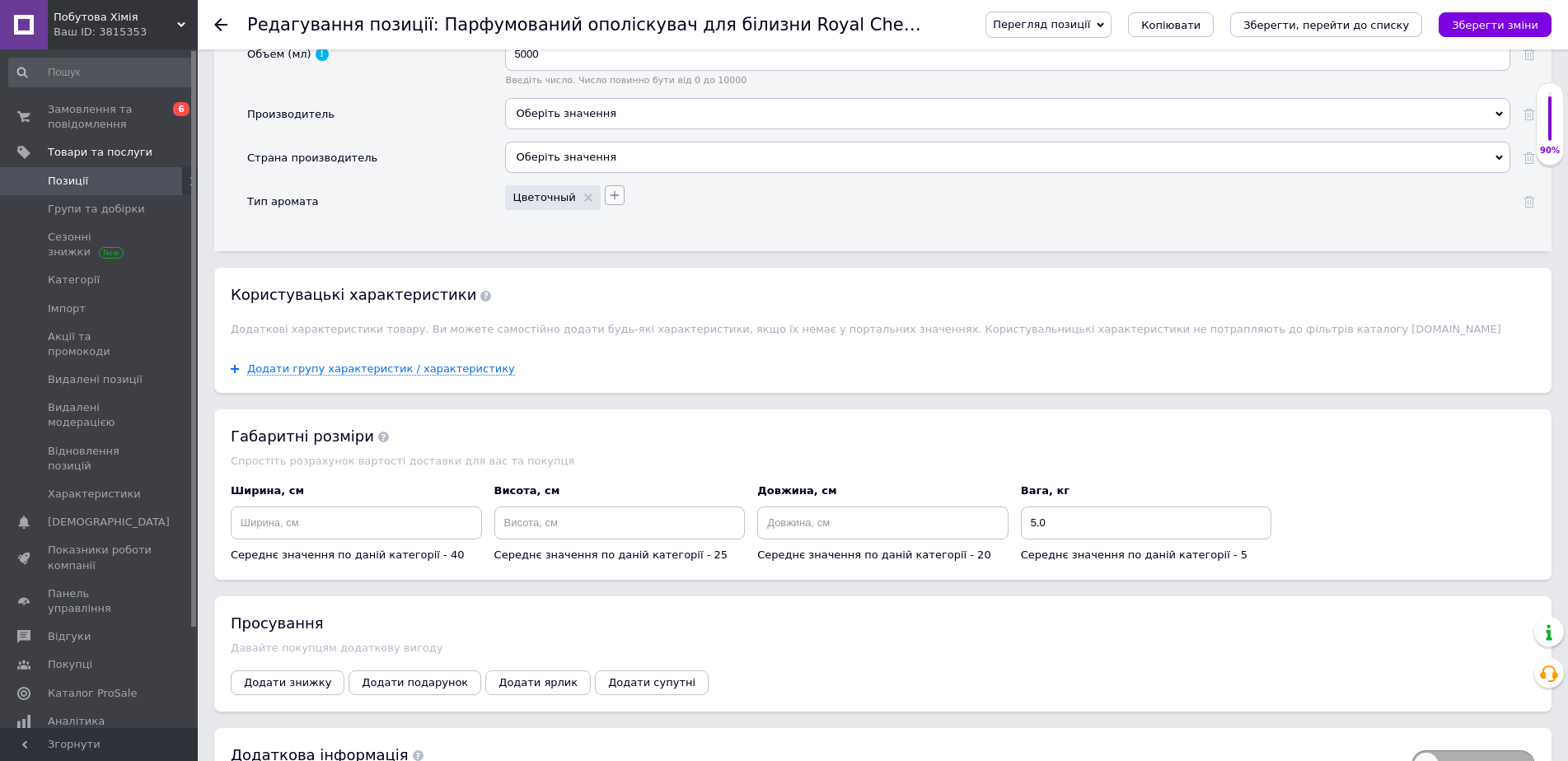
click at [605, 185] on button "button" at bounding box center [615, 195] width 19 height 19
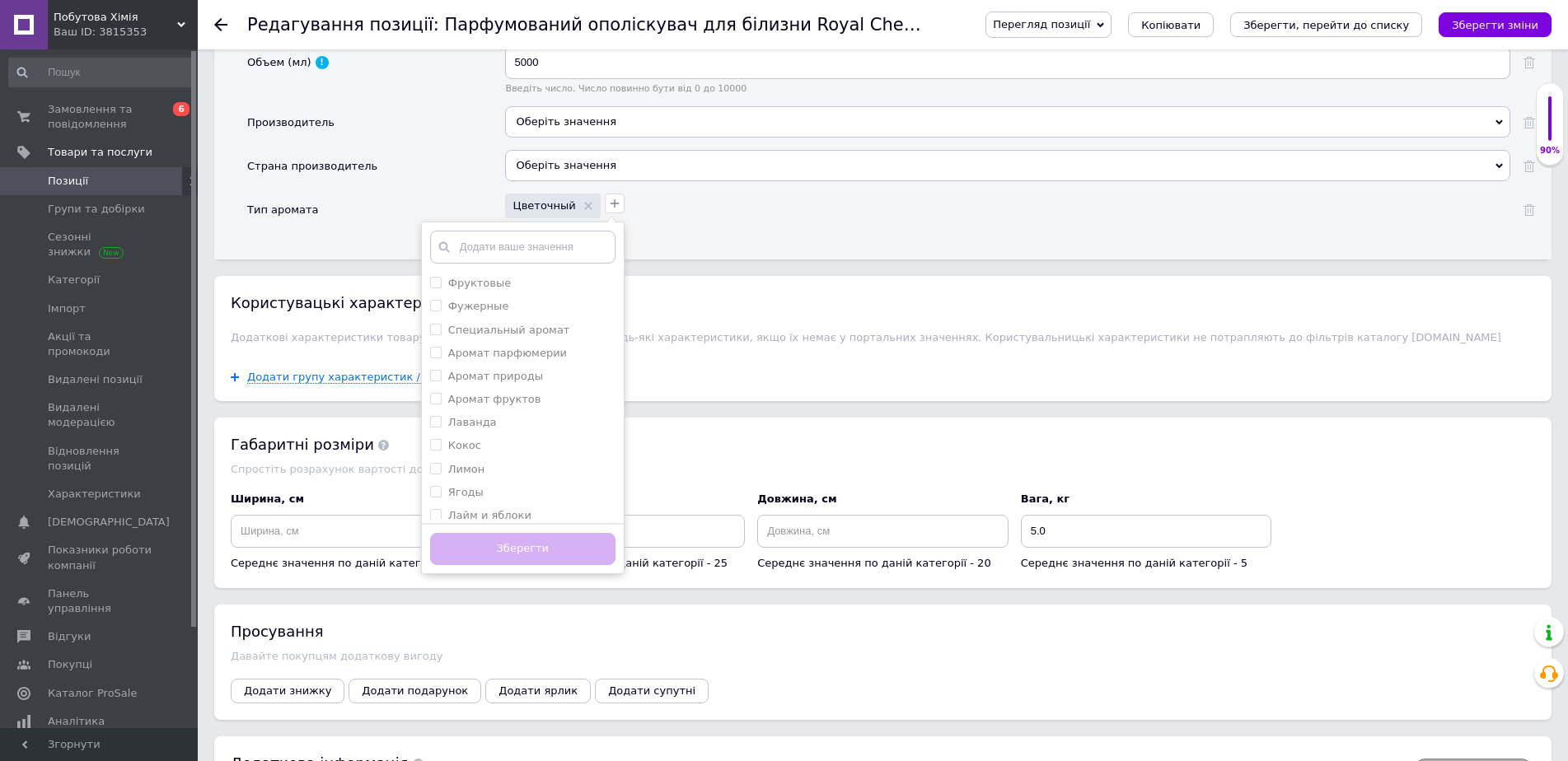
scroll to position [1745, 0]
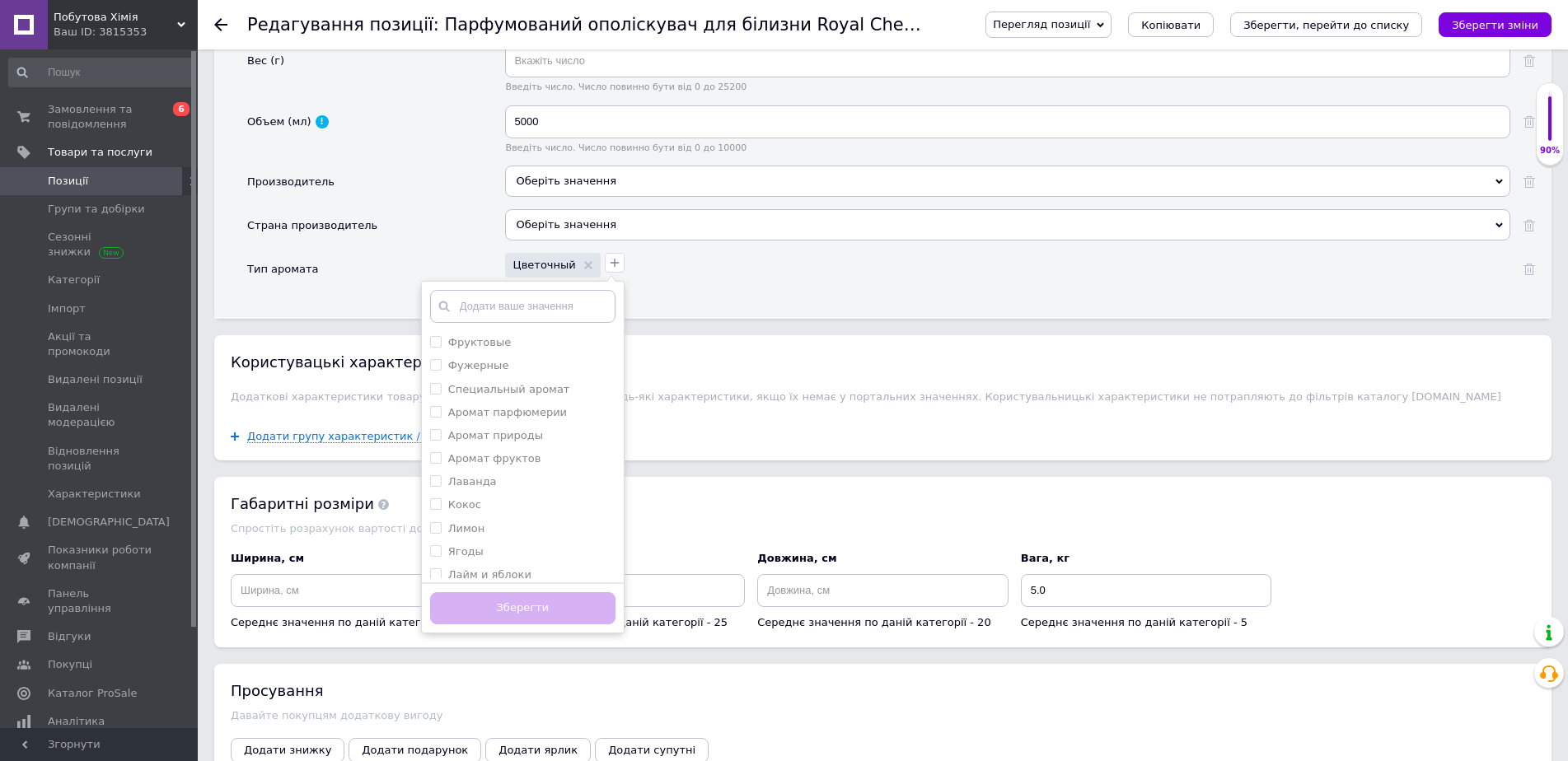
click at [389, 80] on div "Вес (г)" at bounding box center [376, 75] width 258 height 60
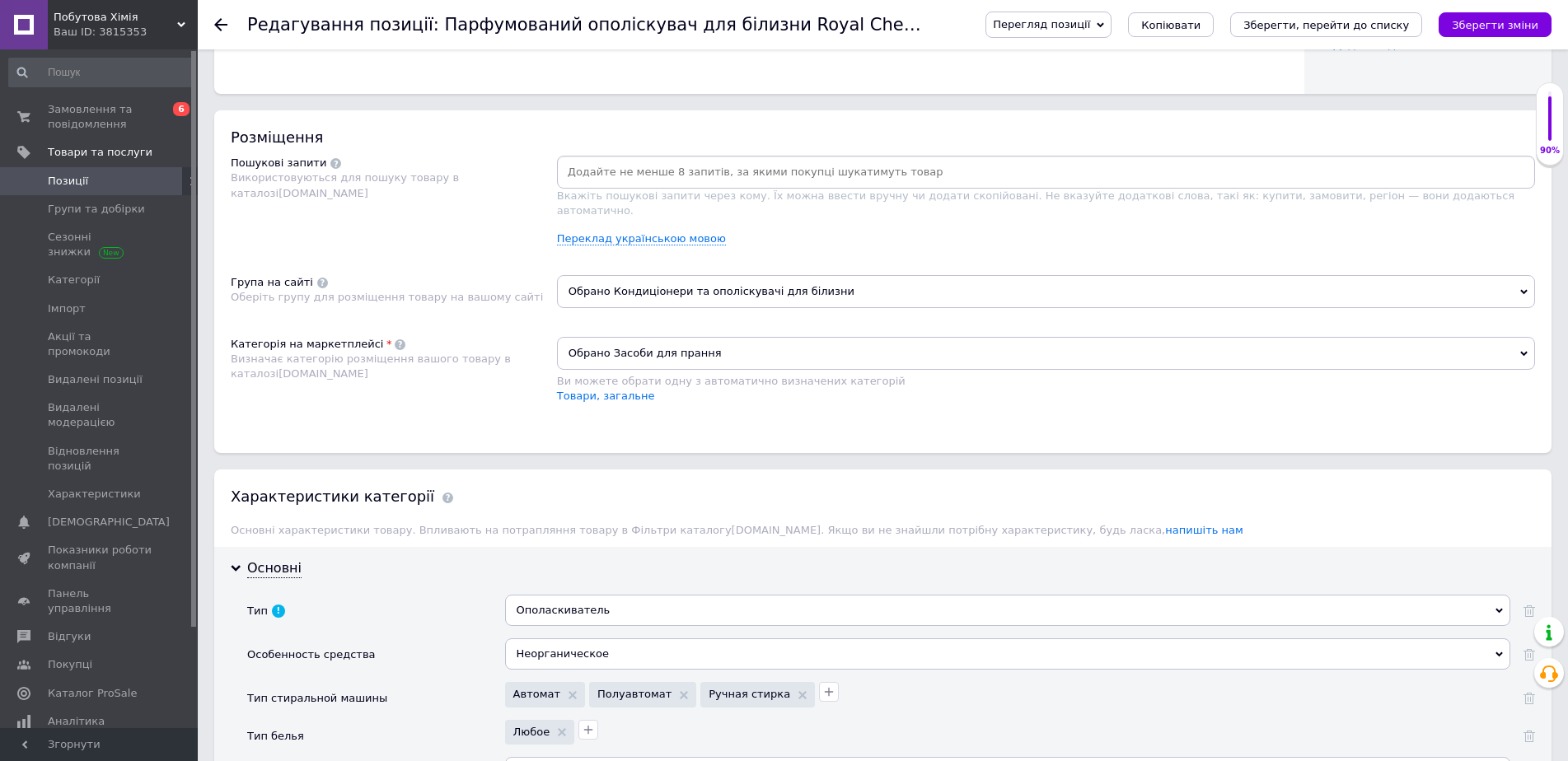
scroll to position [838, 0]
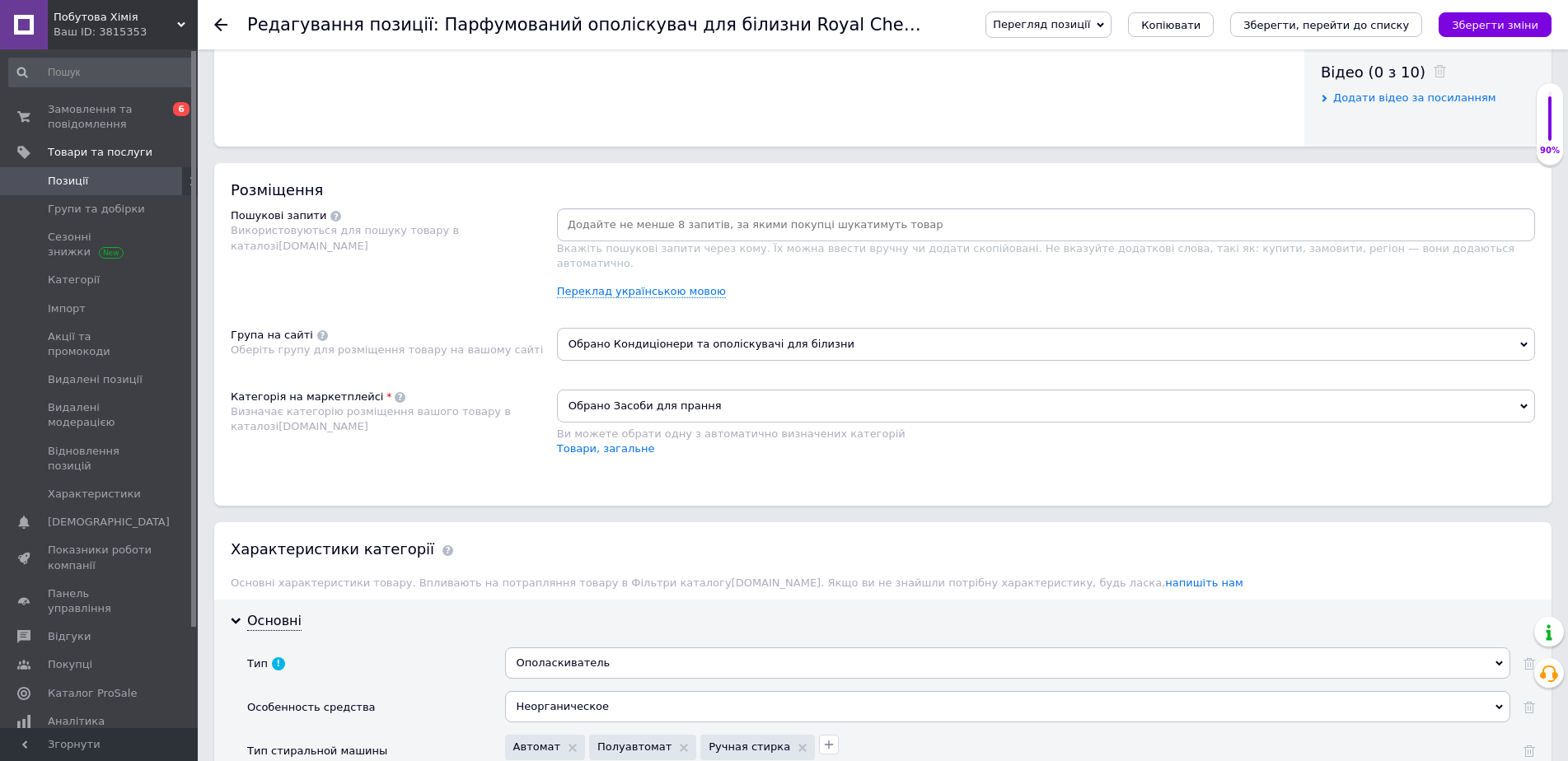
click at [641, 228] on input at bounding box center [1046, 226] width 971 height 25
type input "Парфумований ополіскувач для білизниRoyal ChemistryFRESH GREENОбʼєм: 5 л.Аромат…"
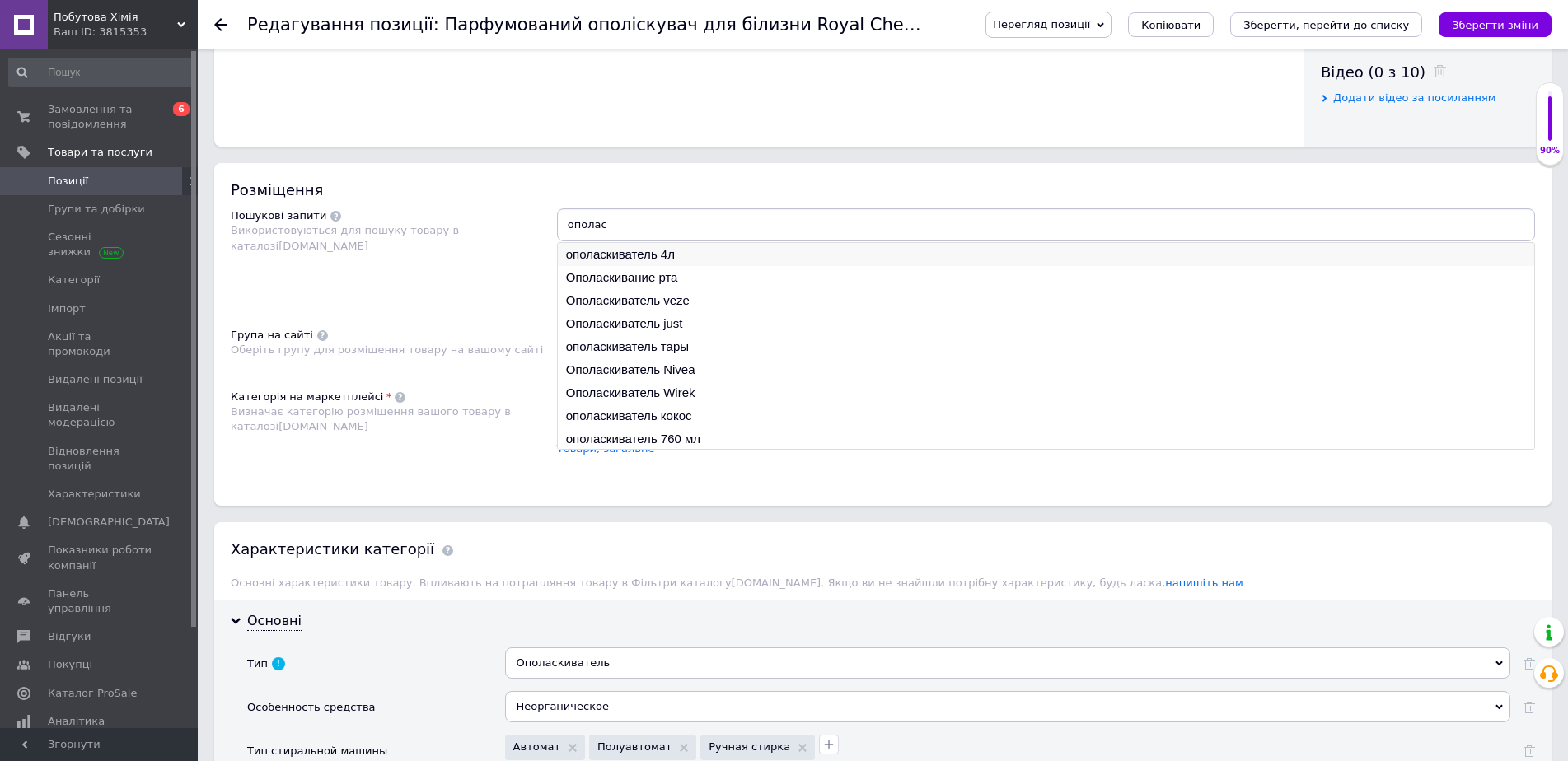
type input "ополас"
click at [676, 252] on li "ополаскиватель 4л" at bounding box center [1046, 255] width 976 height 23
type input "Парфумований ополіскувач для білизниRoyal ChemistryFRESH GREENОбʼєм: 5 л.Аромат…"
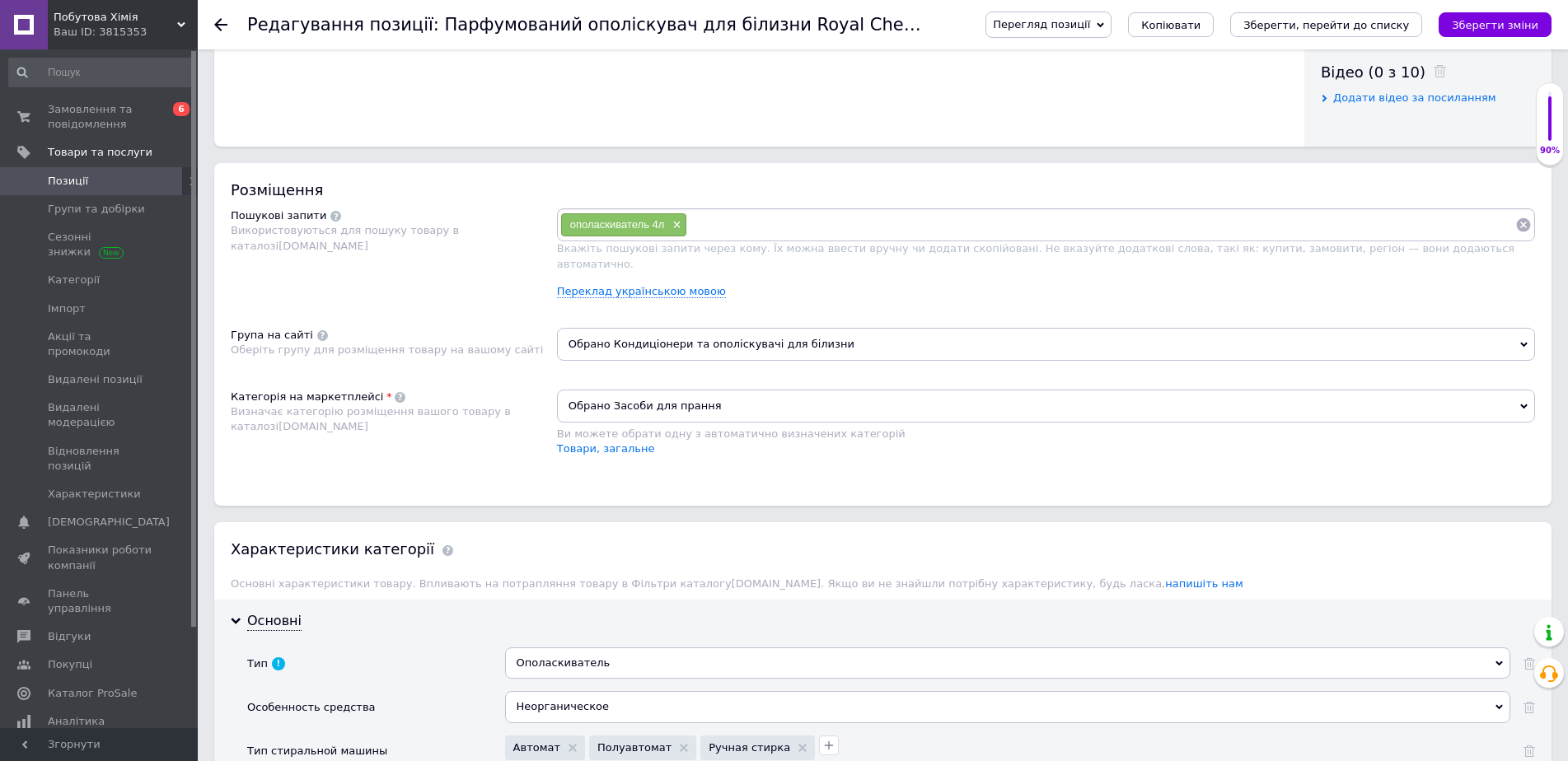
click at [735, 224] on input at bounding box center [1101, 226] width 828 height 25
click at [744, 220] on input at bounding box center [1101, 226] width 828 height 25
type input "Парфумований ополіскувач для білизниRoyal ChemistryFRESH GREENОбʼєм: 5 л.Аромат…"
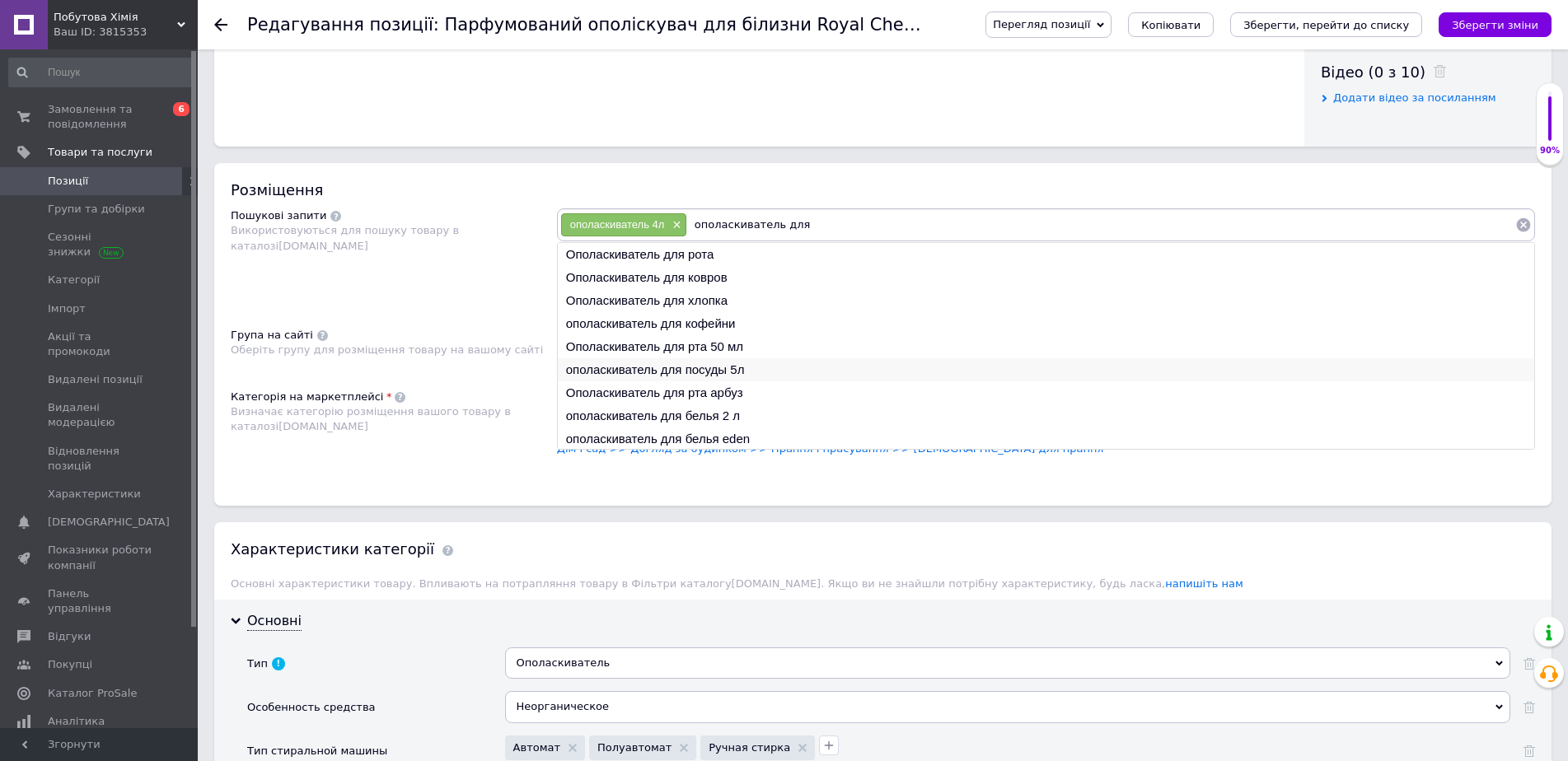
type input "ополаскиватель для"
click at [744, 367] on li "ополаскиватель для посуды 5л" at bounding box center [1046, 370] width 976 height 23
type input "Парфумований ополіскувач для білизниRoyal ChemistryFRESH GREENОбʼєм: 5 л.Аромат…"
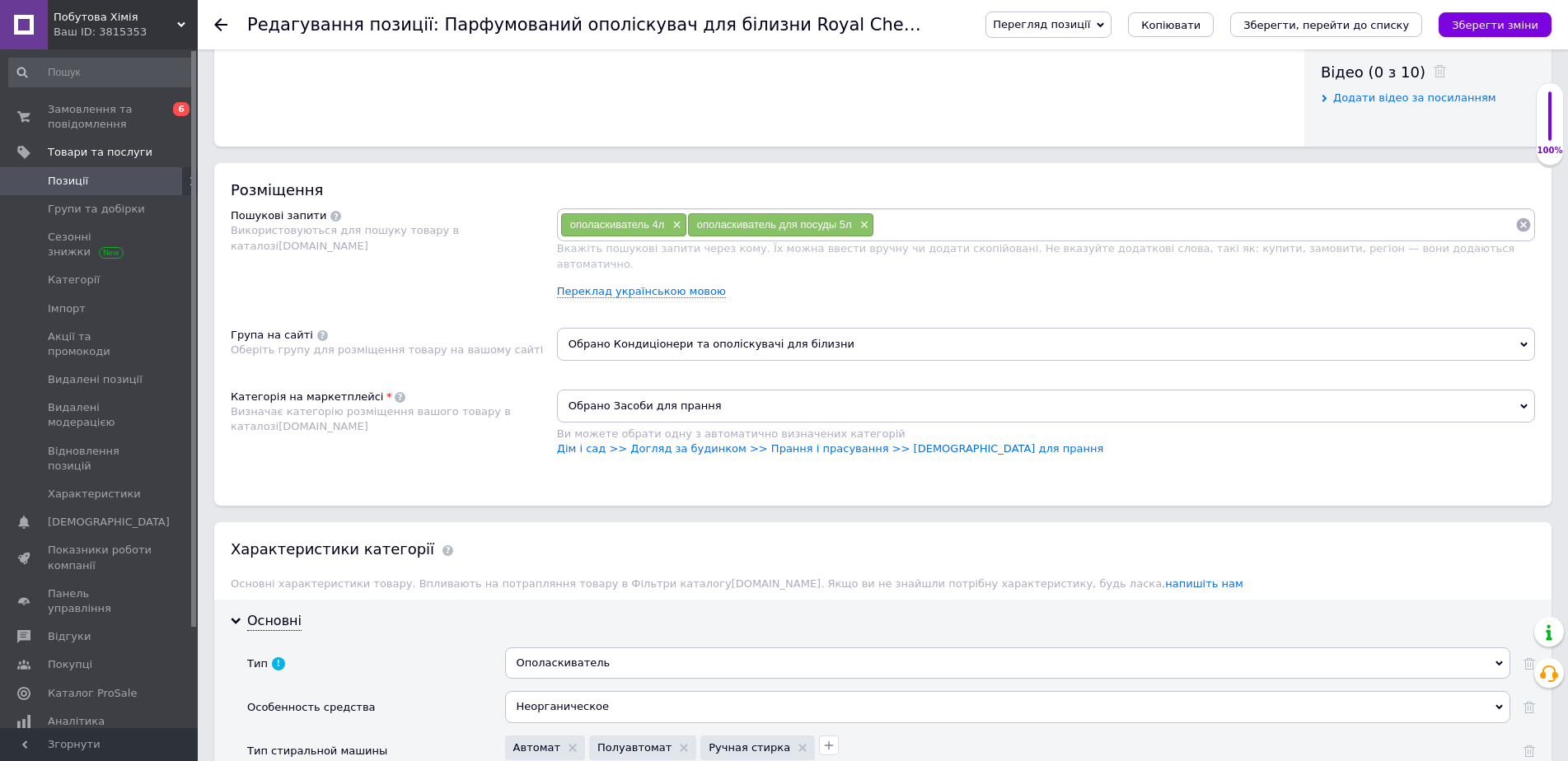
click at [903, 228] on input at bounding box center [1195, 226] width 641 height 25
type input "Парфумований ополіскувач для білизниRoyal ChemistryFRESH GREENОбʼєм: 5 л.Аромат…"
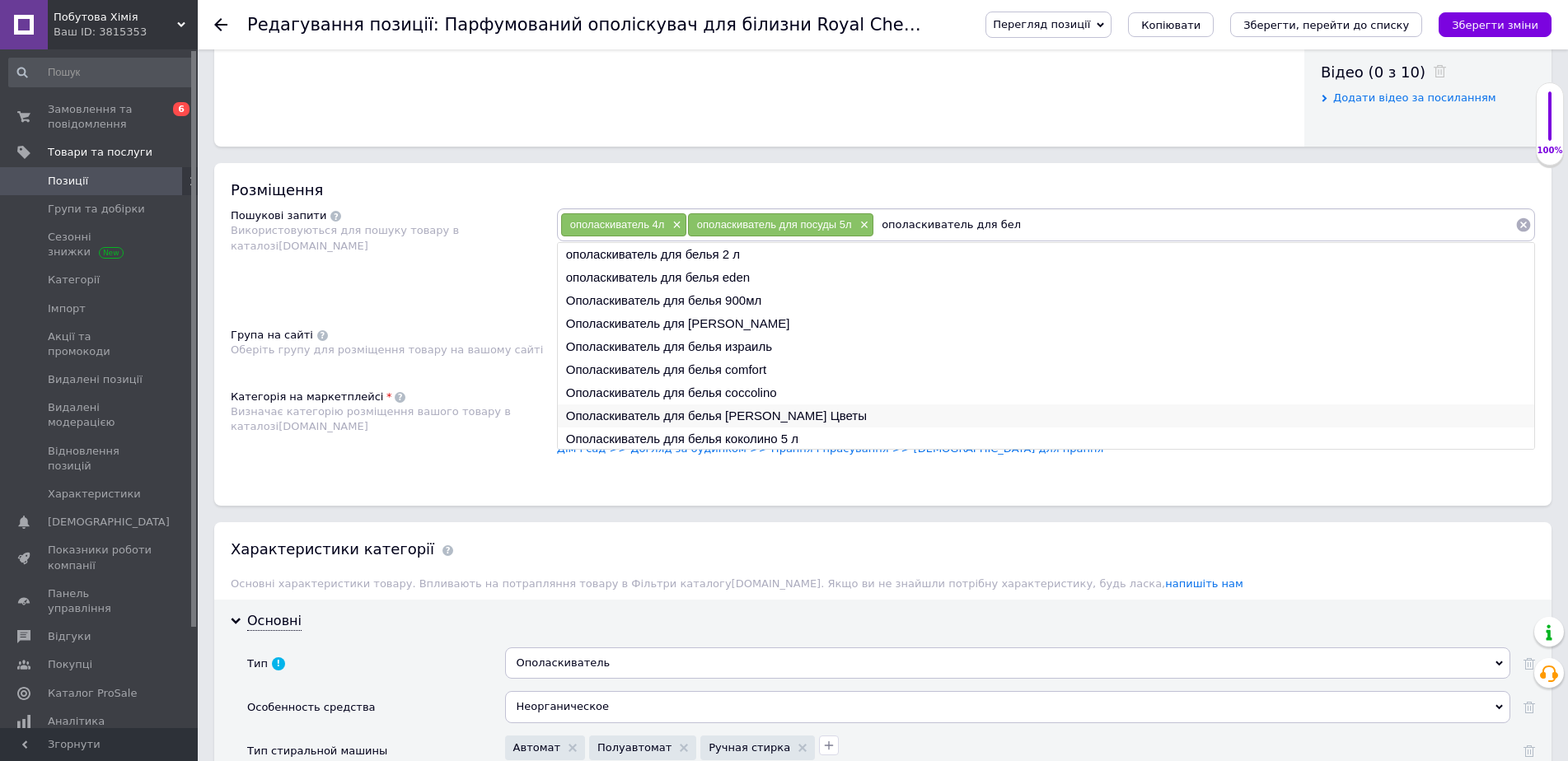
type input "ополаскиватель для бел"
click at [790, 414] on li "Ополаскиватель для белья [PERSON_NAME] Цветы" at bounding box center [1046, 416] width 976 height 23
type input "Парфумований ополіскувач для білизниRoyal ChemistryFRESH GREENОбʼєм: 5 л.Аромат…"
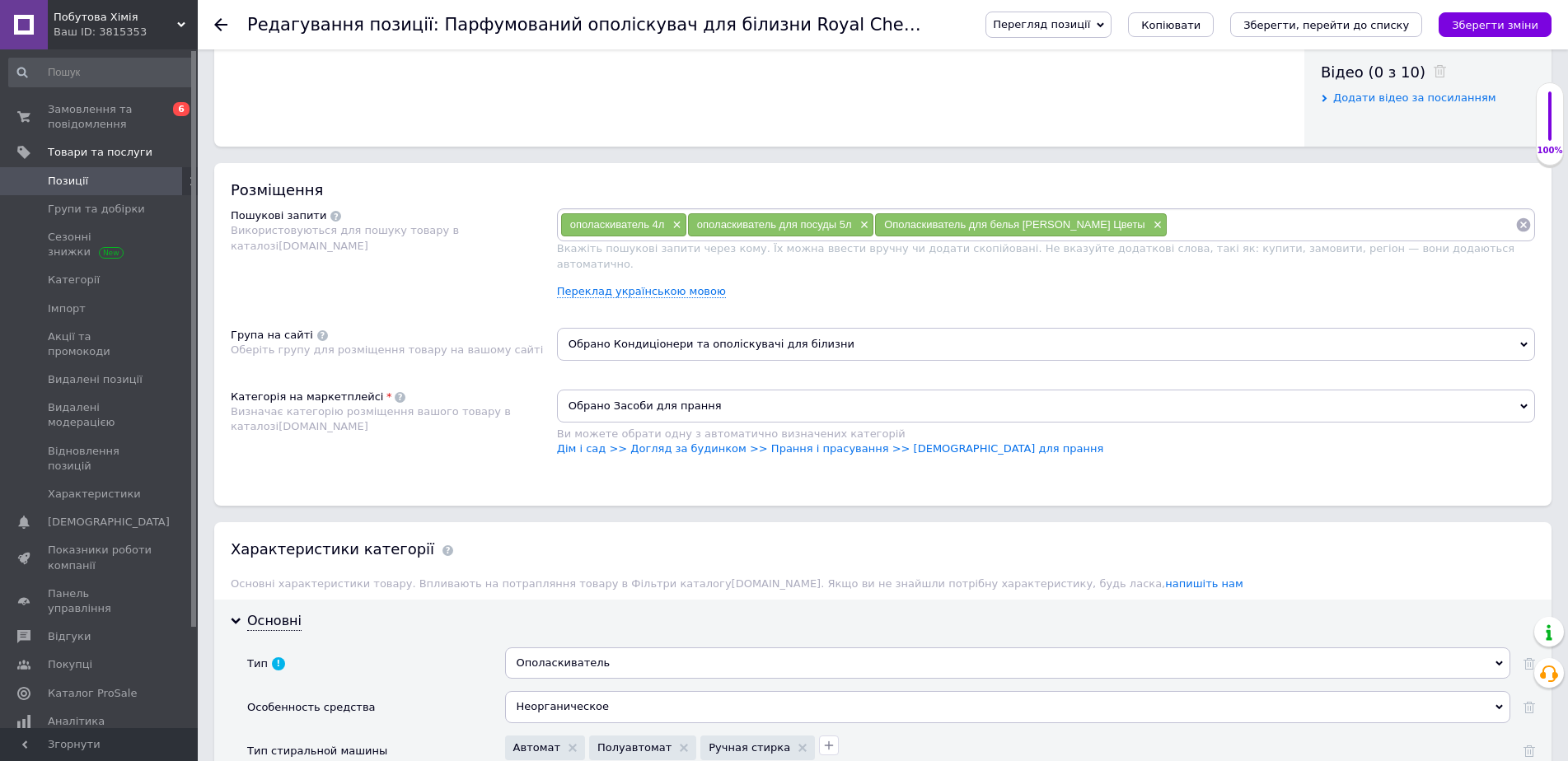
click at [1168, 220] on input at bounding box center [1341, 226] width 348 height 25
type input "Парфумований ополіскувач для білизниRoyal ChemistryFRESH GREENОбʼєм: 5 л.Аромат…"
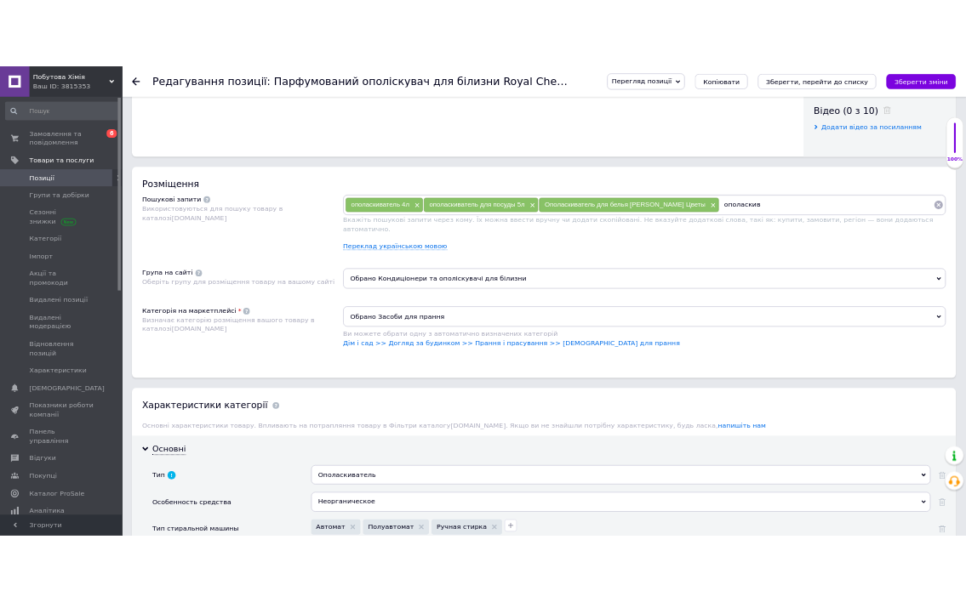
scroll to position [1119, 0]
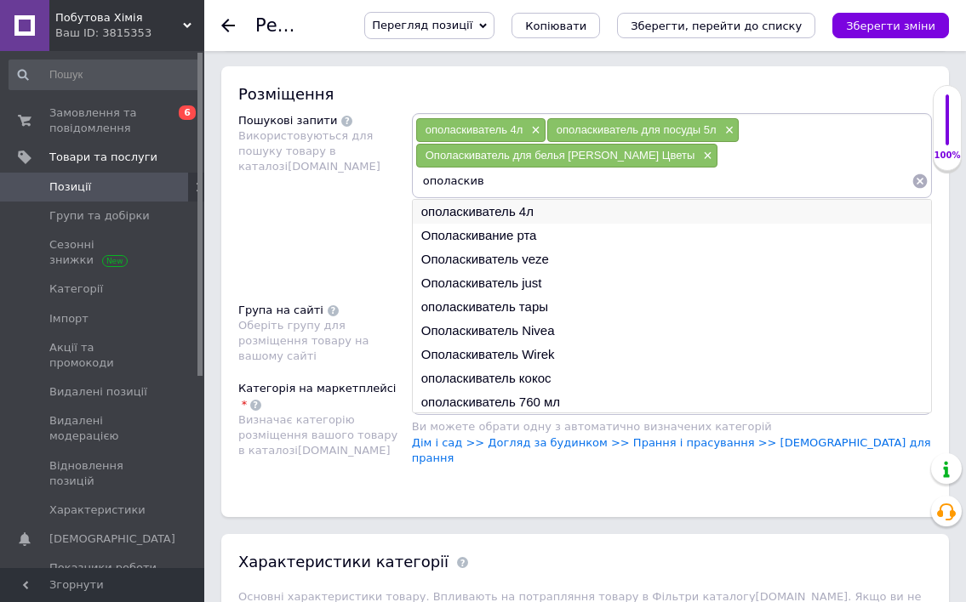
type input "ополаскив"
click at [493, 200] on li "ополаскиватель 4л" at bounding box center [672, 212] width 518 height 24
type input "Парфумований ополіскувач для білизниRoyal ChemistryFRESH GREENОбʼєм: 5 л.Аромат…"
type input "ополаскиватель 4л"
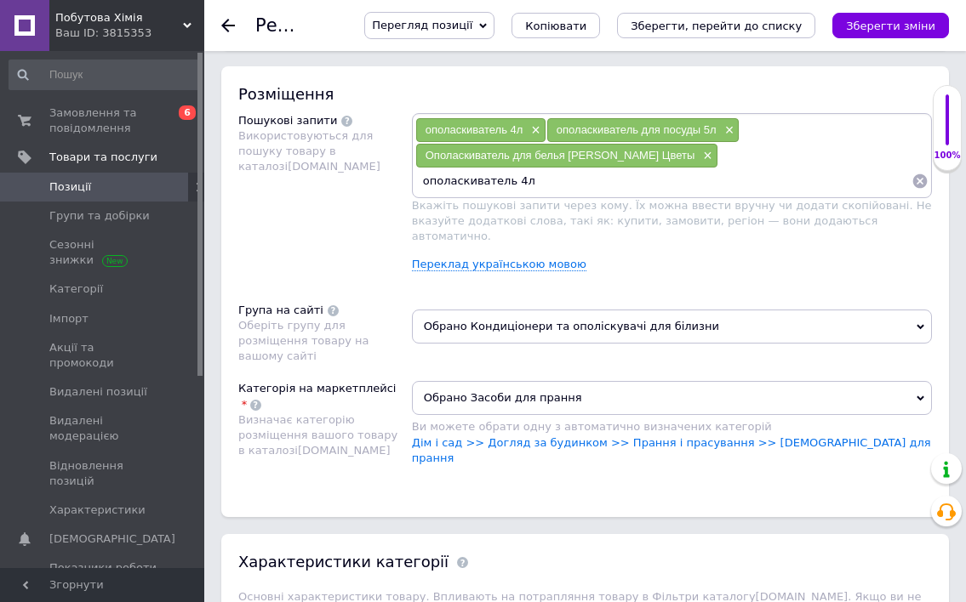
click at [756, 168] on input "ополаскиватель 4л" at bounding box center [663, 181] width 496 height 26
type input "Парфумований ополіскувач для білизниRoyal ChemistryFRESH GREENОбʼєм: 5 л.Аромат…"
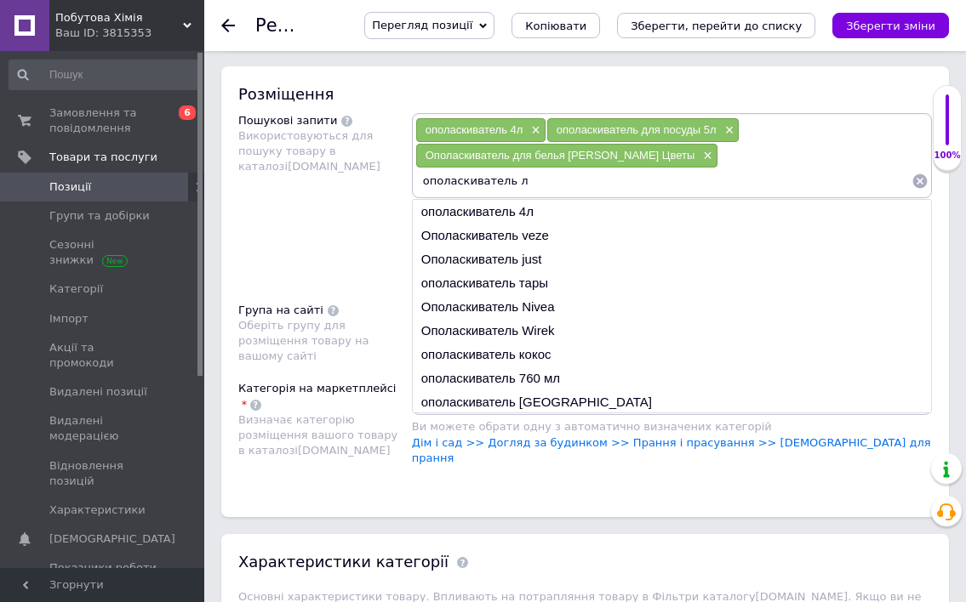
type input "ополаскиватель 5л"
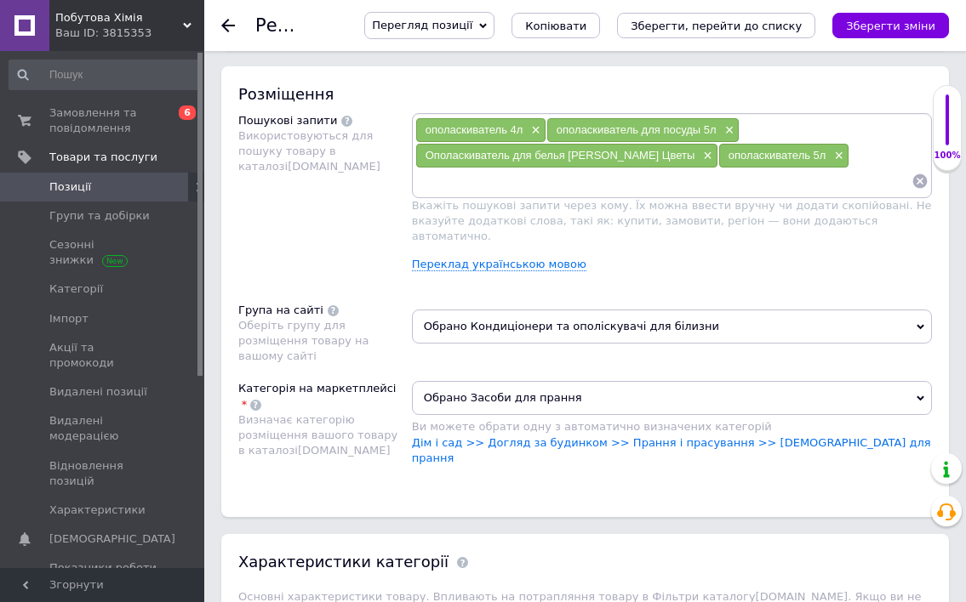
click at [679, 187] on input at bounding box center [663, 181] width 496 height 26
type input "Парфумований ополіскувач для білизниRoyal ChemistryFRESH GREENОбʼєм: 5 л.Аромат…"
type input "кондицыонер для белья"
type input "Парфумований ополіскувач для білизниRoyal ChemistryFRESH GREENОбʼєм: 5 л.Аромат…"
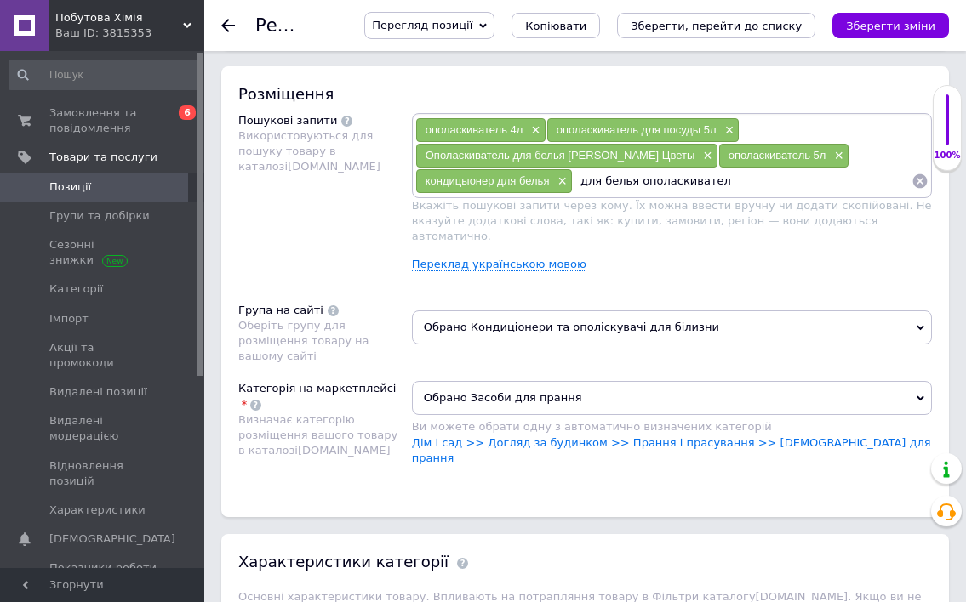
type input "для белья ополаскиватель"
type input "Парфумований ополіскувач для білизниRoyal ChemistryFRESH GREENОбʼєм: 5 л.Аромат…"
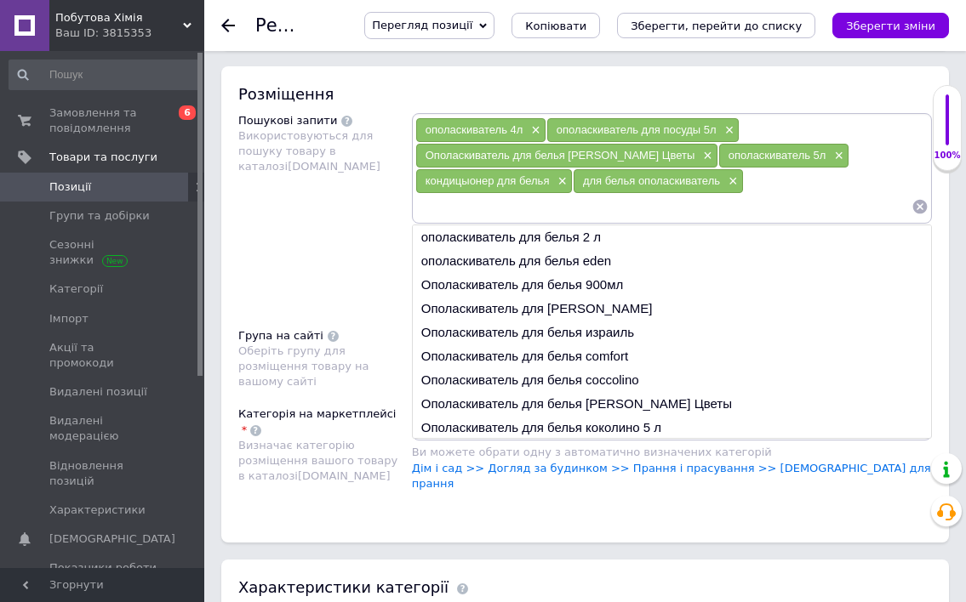
type input "Парфумований ополіскувач для білизниRoyal ChemistryFRESH GREENОбʼєм: 5 л.Аромат…"
click at [651, 351] on li "Ополаскиватель для белья comfort" at bounding box center [672, 357] width 518 height 24
type input "Парфумований ополіскувач для білизниRoyal ChemistryFRESH GREENОбʼєм: 5 л.Аромат…"
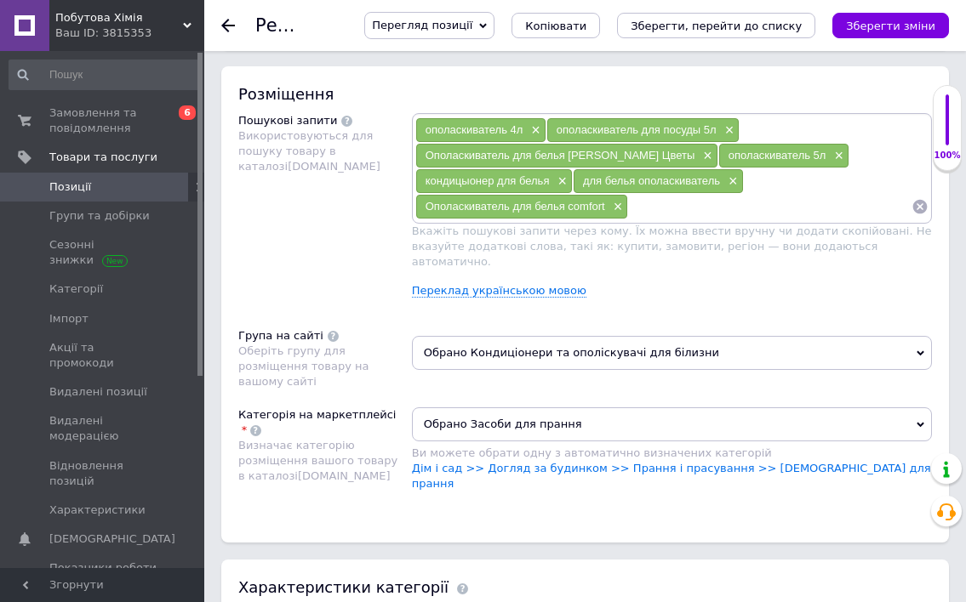
click at [711, 215] on input at bounding box center [769, 207] width 283 height 26
type input "Парфумований ополіскувач для білизниRoyal ChemistryFRESH GREENОбʼєм: 5 л.Аромат…"
type input "кондицыонер для стирки"
type input "Парфумований ополіскувач для білизниRoyal ChemistryFRESH GREENОбʼєм: 5 л.Аромат…"
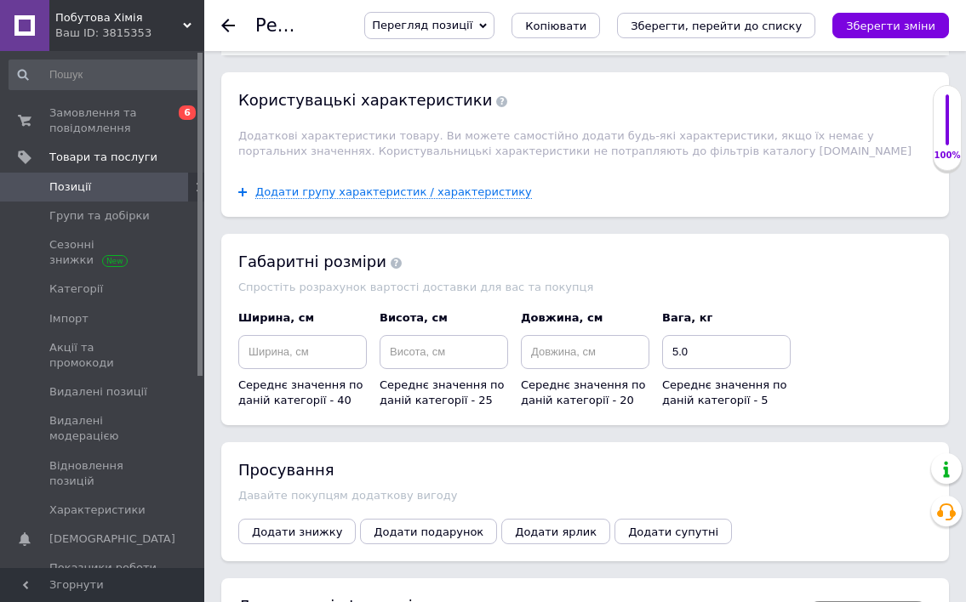
scroll to position [2470, 0]
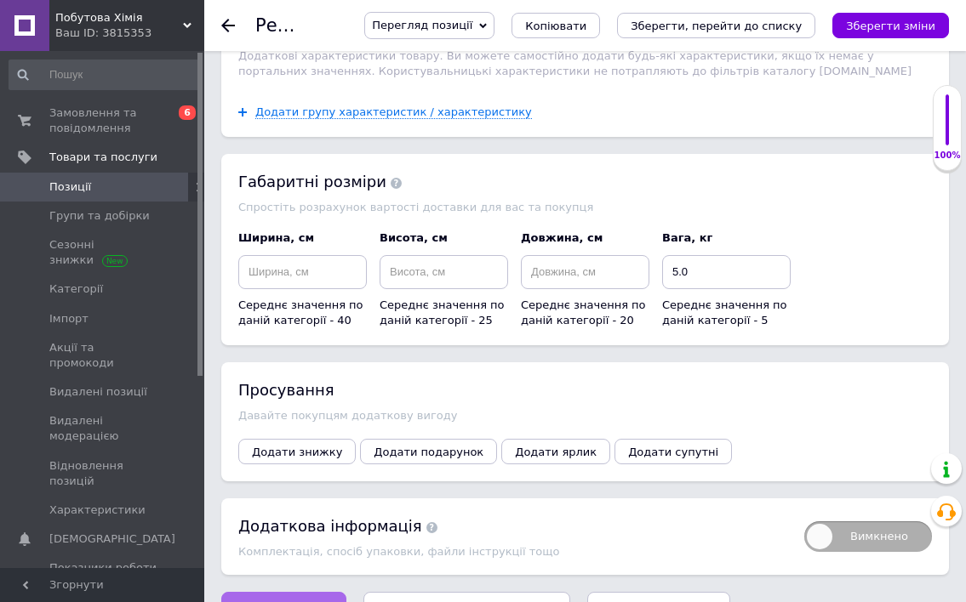
click at [269, 592] on button "Зберегти зміни" at bounding box center [283, 609] width 125 height 34
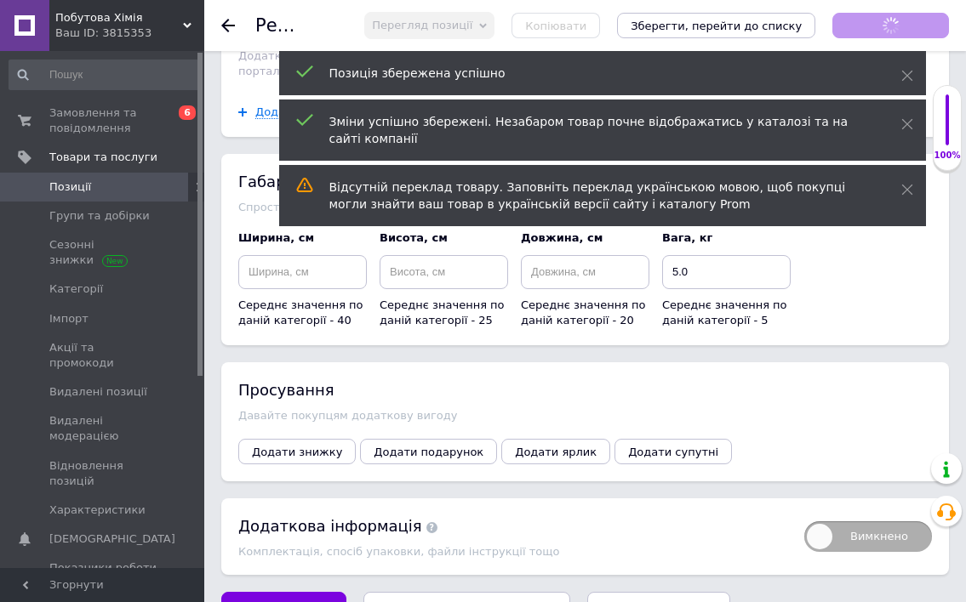
type input "Парфумований ополіскувач для білизниRoyal ChemistryFRESH GREENОбʼєм: 5 л.Аромат…"
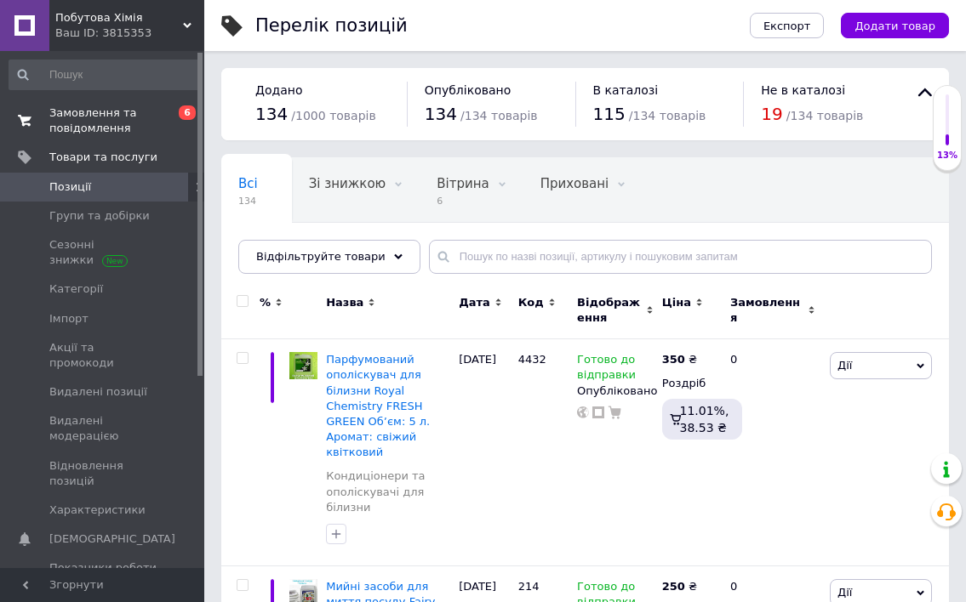
click at [88, 108] on span "Замовлення та повідомлення" at bounding box center [103, 121] width 108 height 31
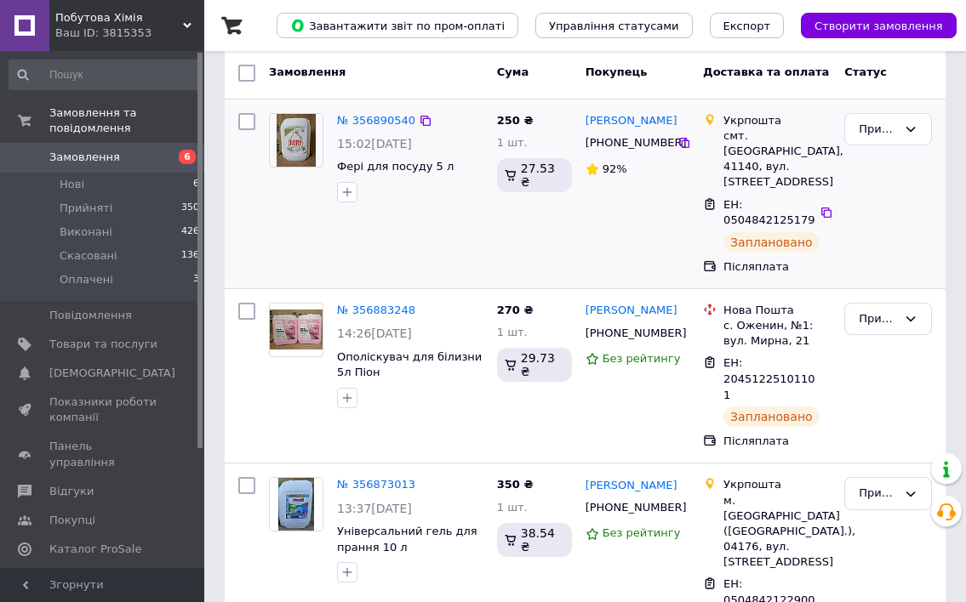
scroll to position [85, 0]
